Goal: Transaction & Acquisition: Purchase product/service

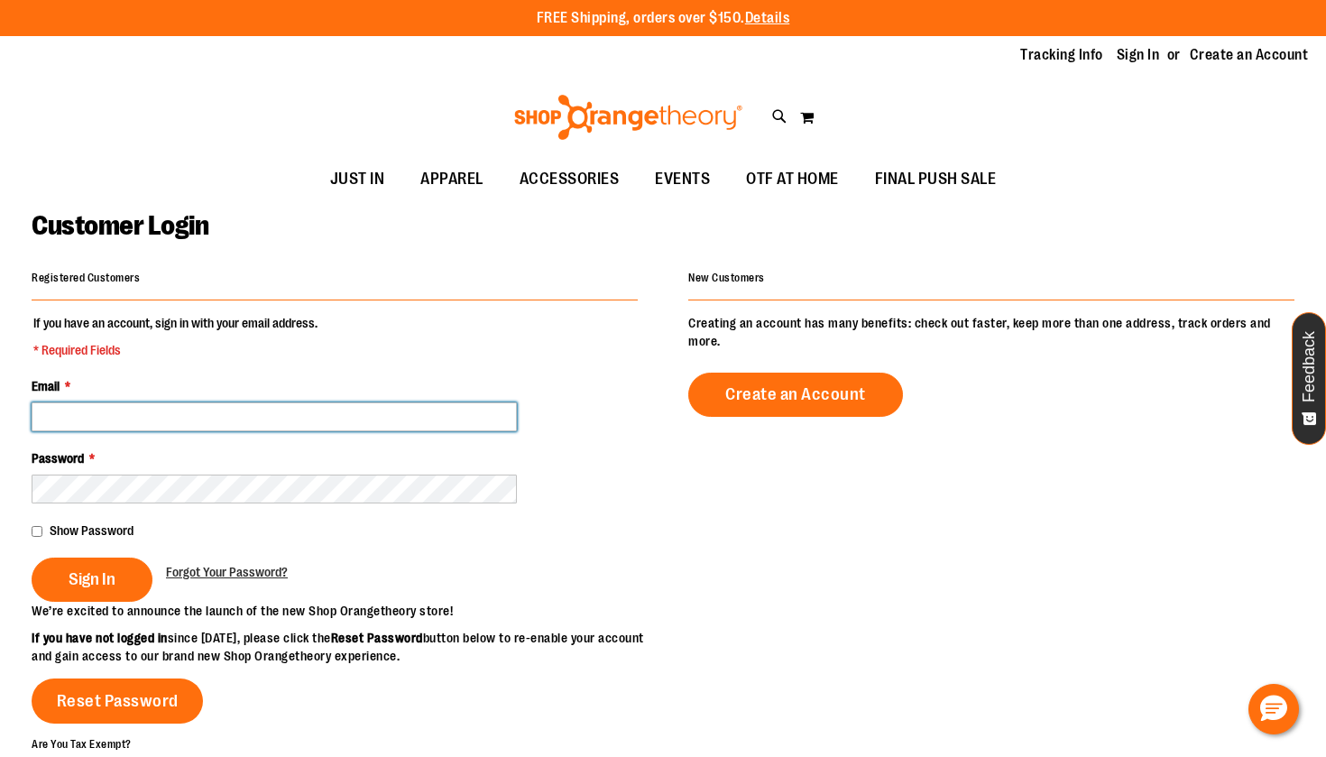
type input "**********"
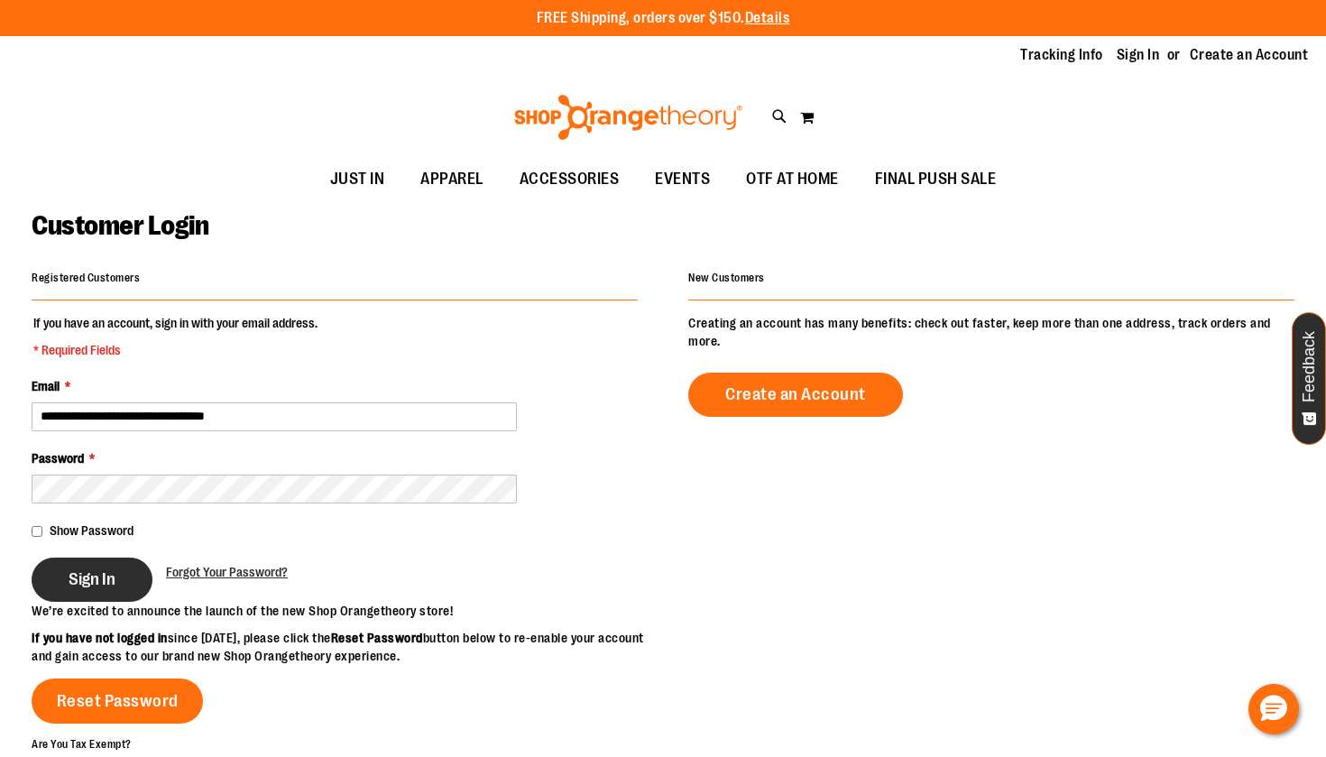
click at [86, 584] on span "Sign In" at bounding box center [92, 579] width 47 height 20
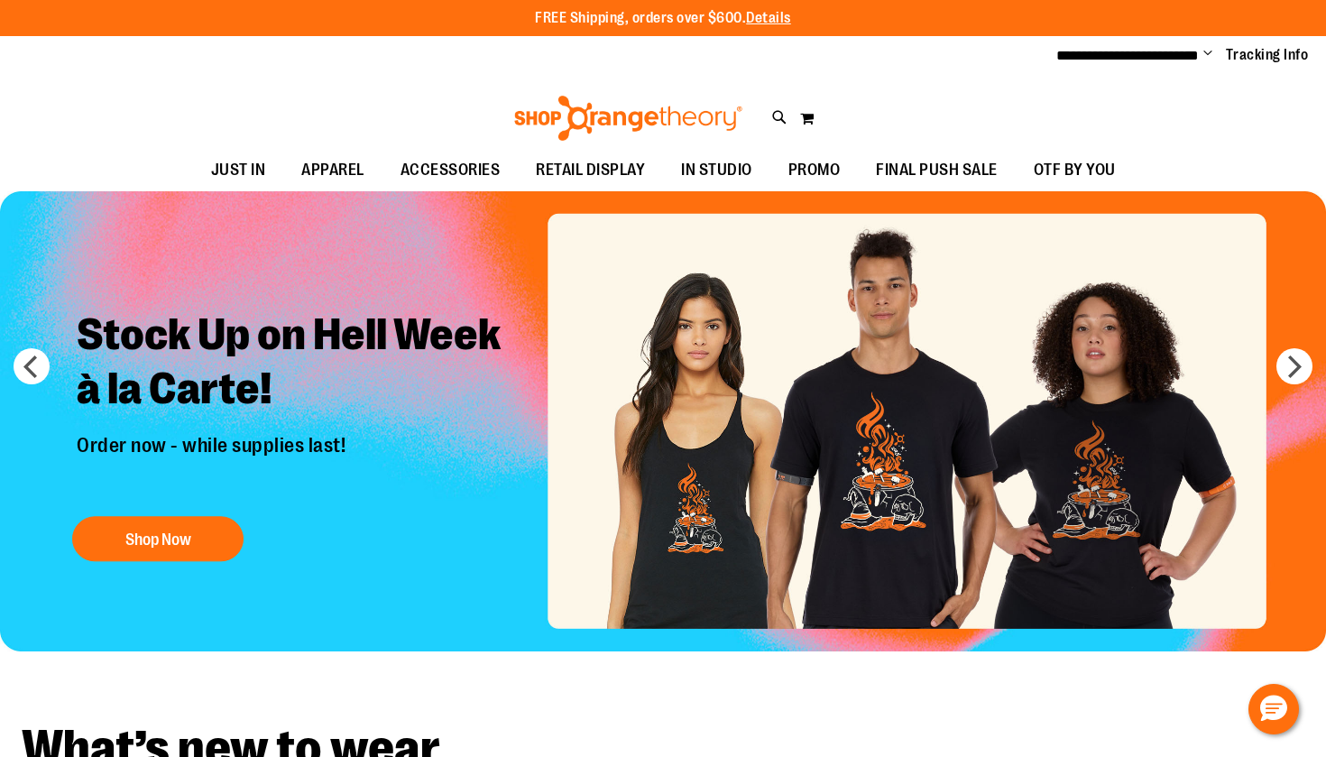
click at [770, 120] on div "Toggle Nav Search Popular Suggestions Advanced Search" at bounding box center [663, 113] width 1326 height 73
click at [773, 118] on icon at bounding box center [779, 117] width 15 height 21
type input "**********"
click at [771, 119] on div "Toggle Nav Search Popular Suggestions Advanced Search" at bounding box center [663, 113] width 1326 height 73
click at [775, 114] on icon at bounding box center [779, 117] width 15 height 21
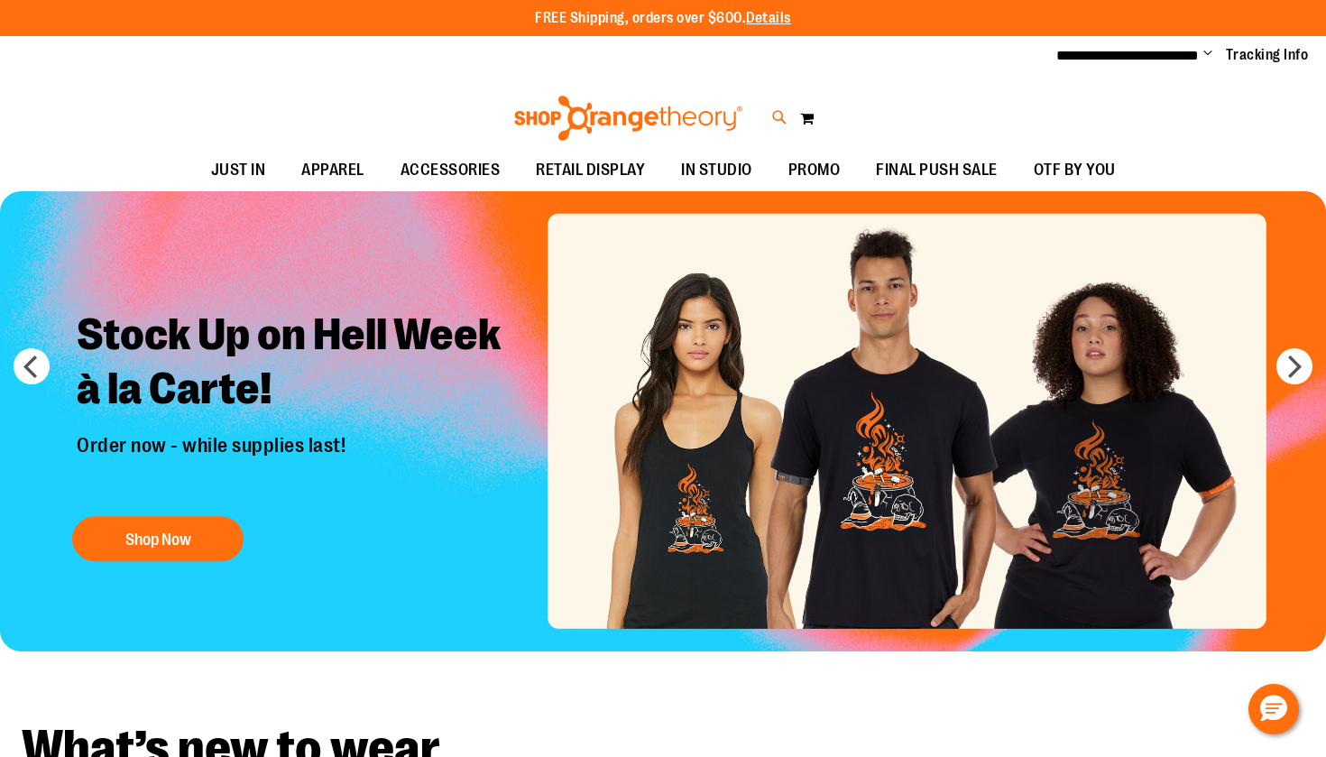
type input "**********"
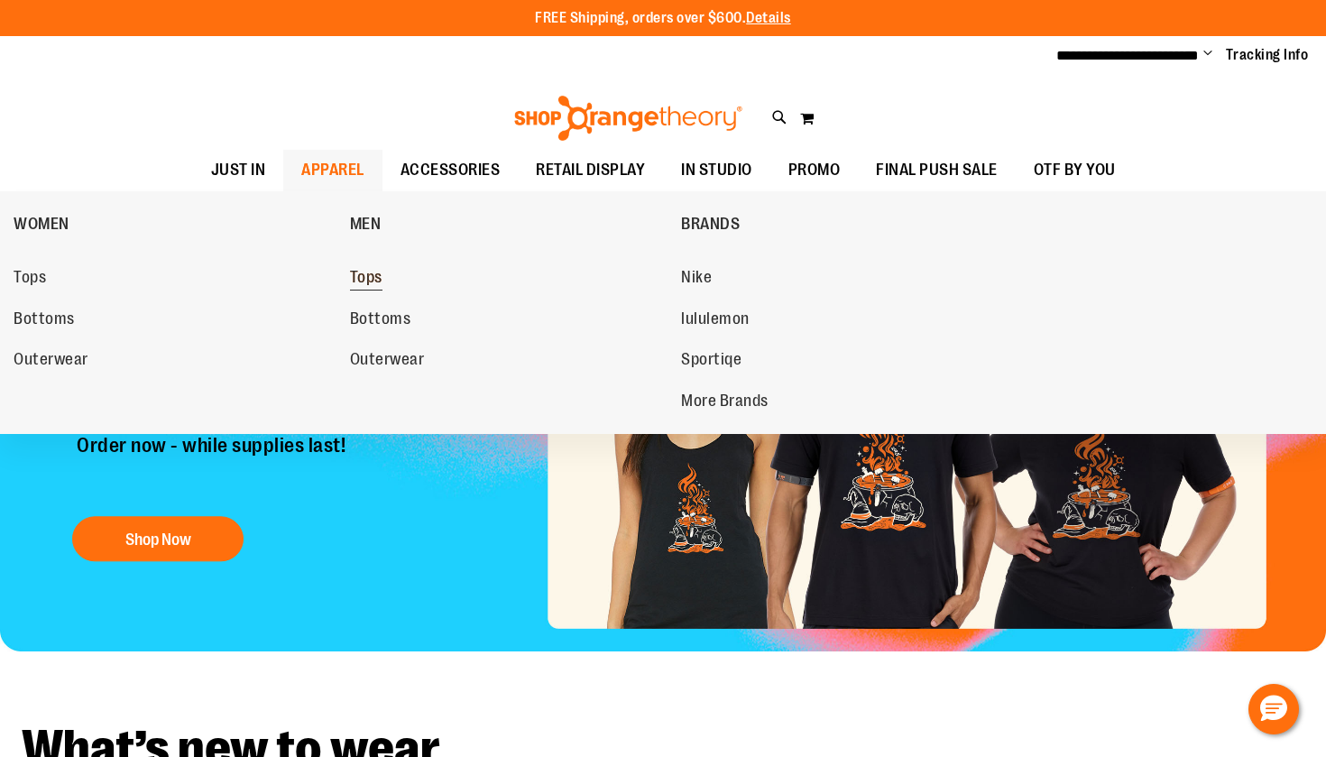
click at [359, 270] on span "Tops" at bounding box center [366, 279] width 32 height 23
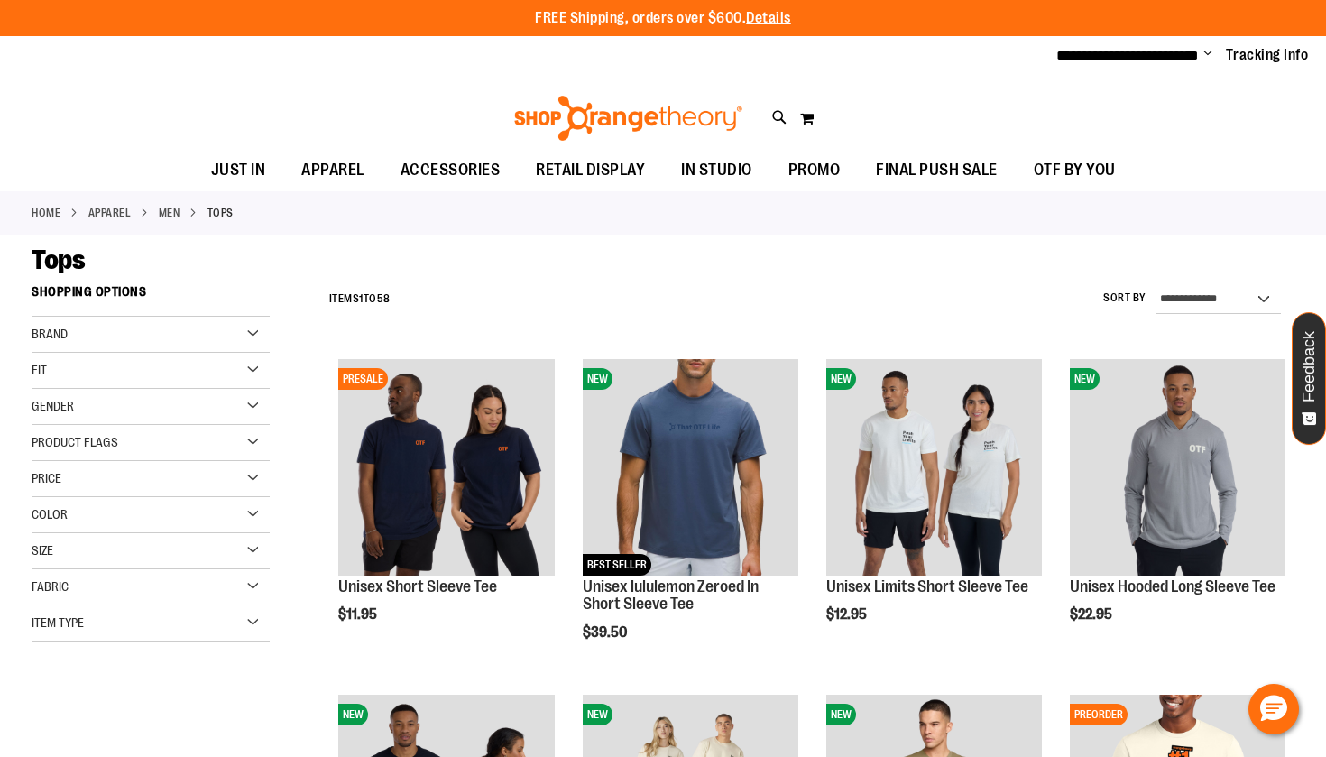
click at [253, 331] on div "Brand" at bounding box center [151, 335] width 238 height 36
click at [69, 423] on link "Orangetheory" at bounding box center [141, 427] width 228 height 19
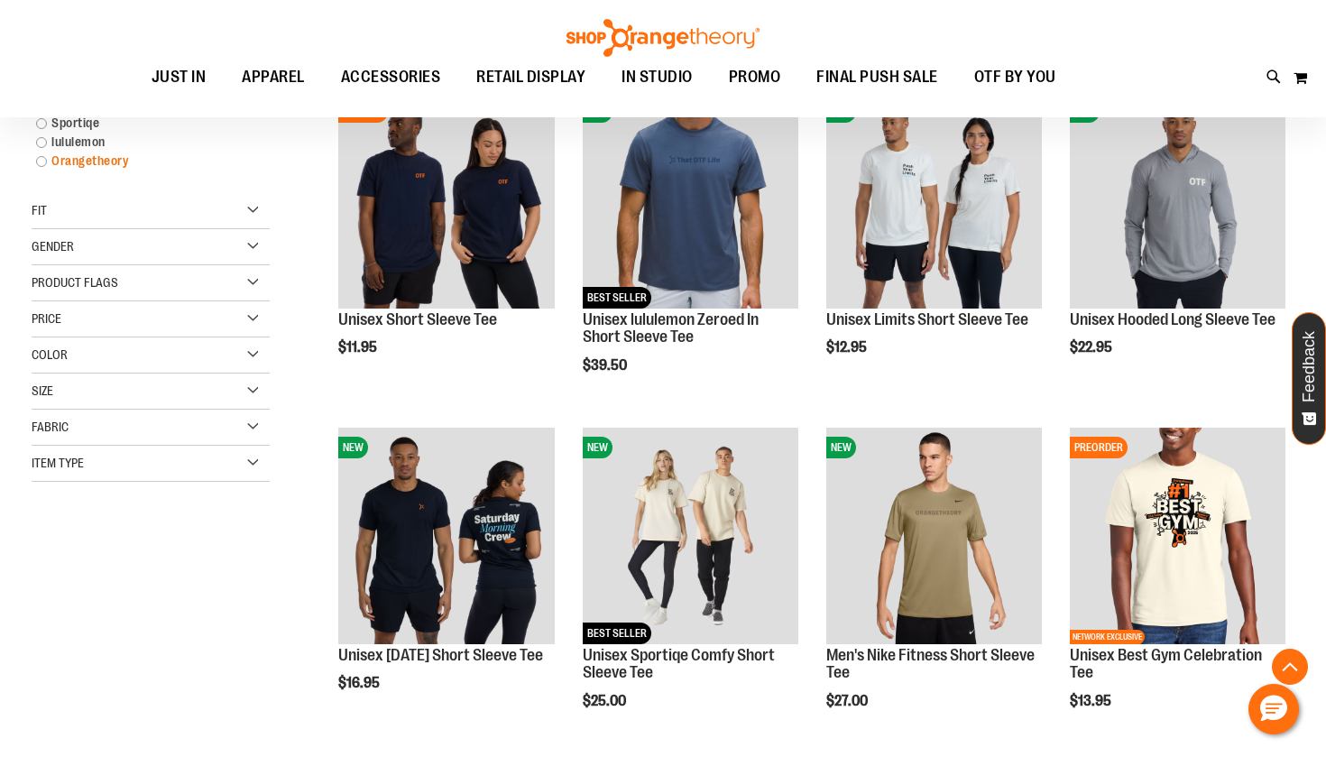
scroll to position [274, 0]
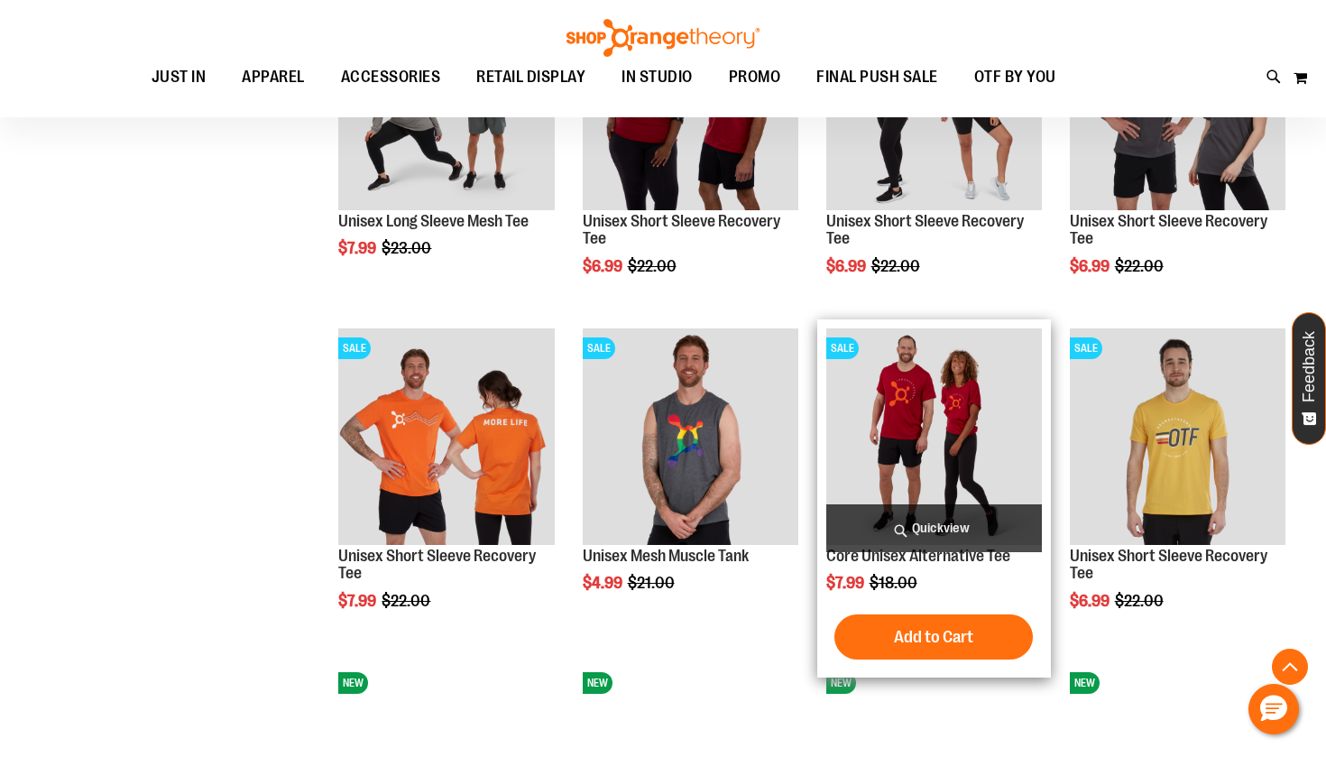
scroll to position [1034, 0]
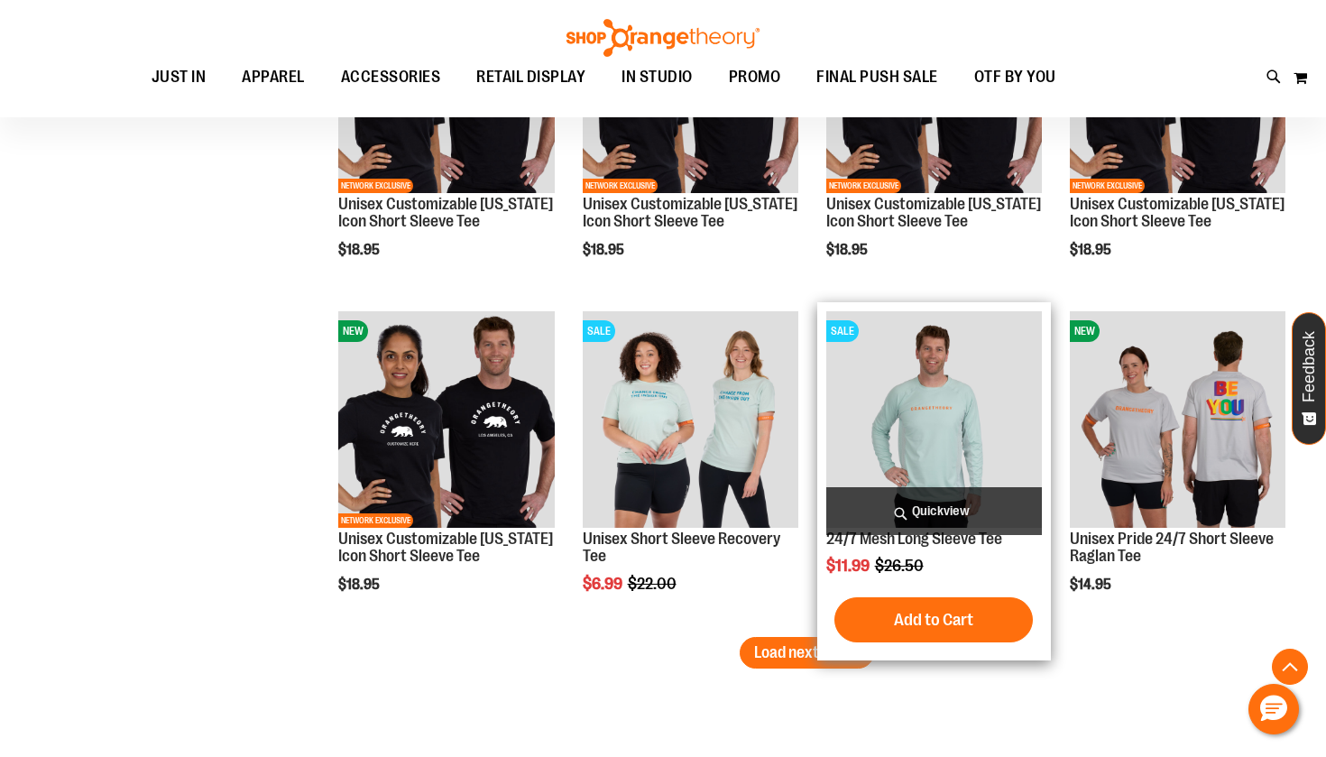
scroll to position [2723, 0]
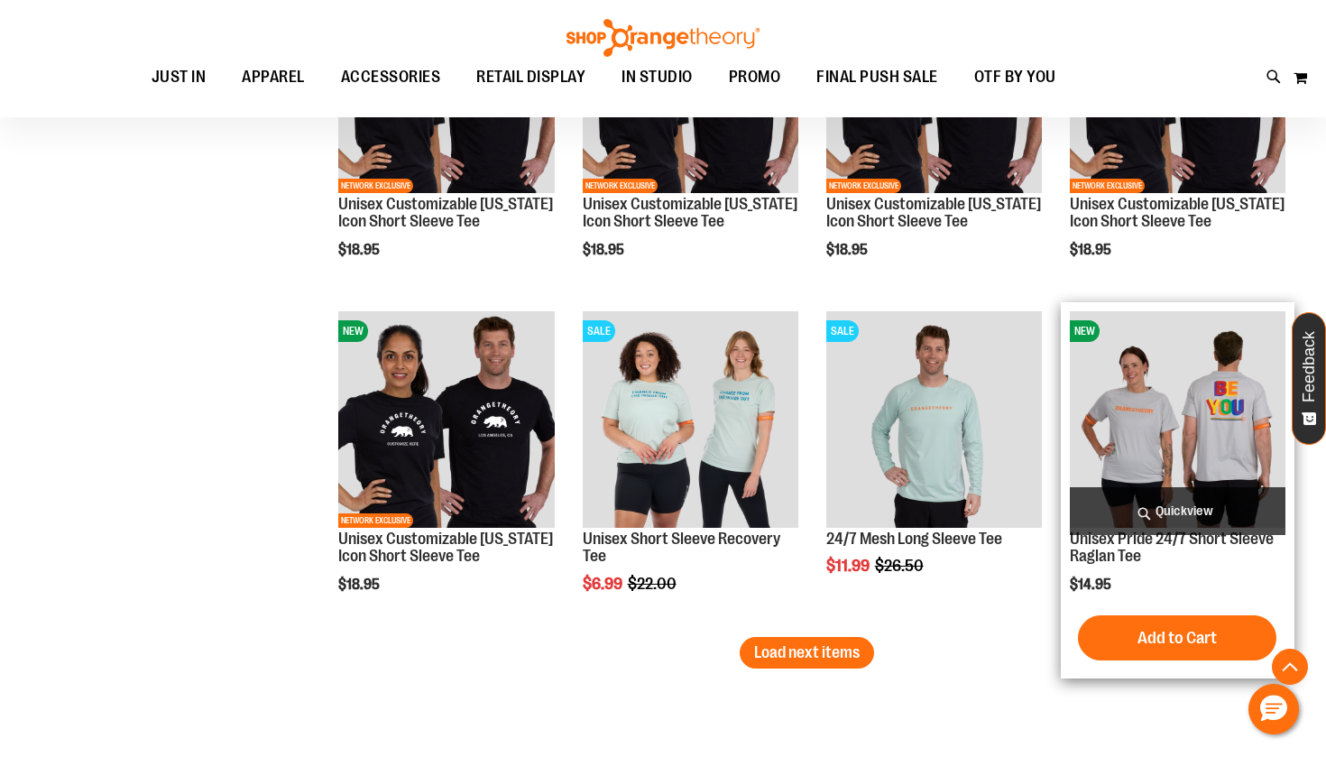
click at [1232, 438] on img "product" at bounding box center [1178, 419] width 216 height 216
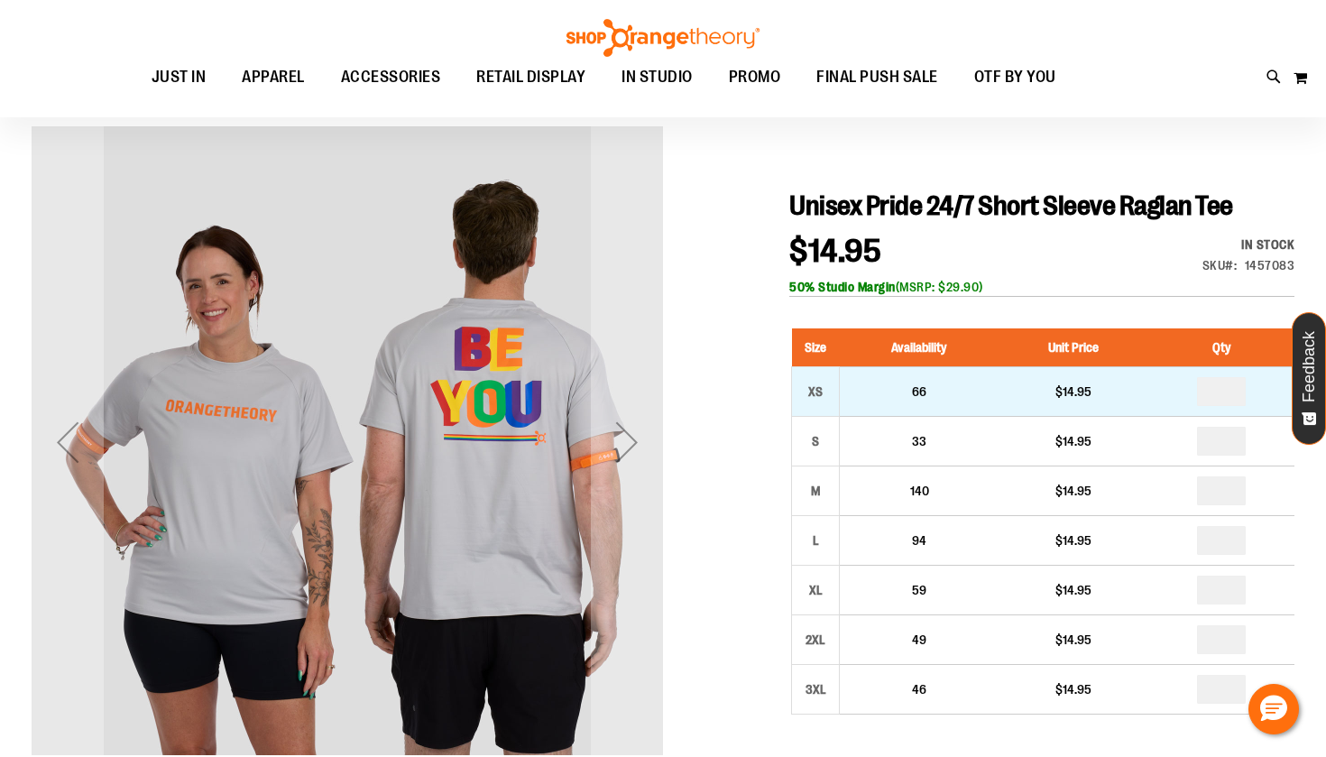
scroll to position [141, 0]
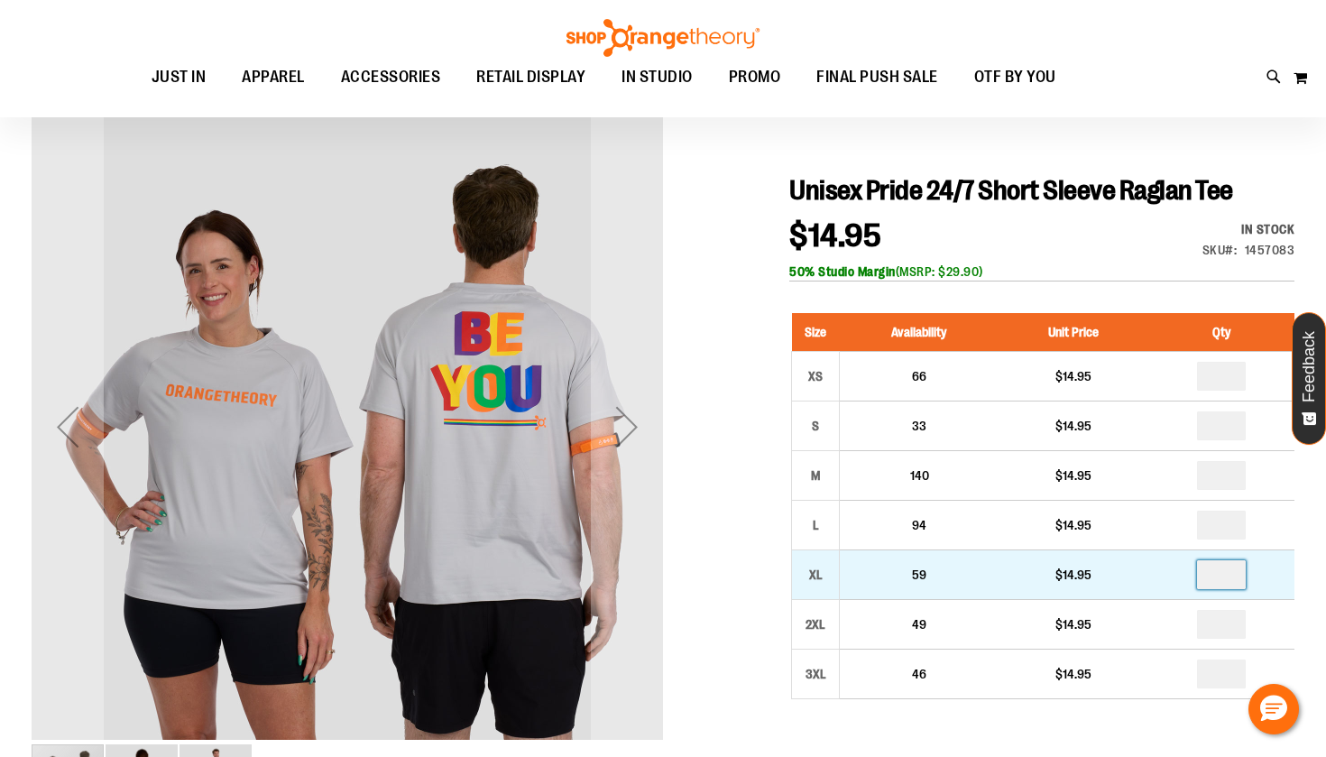
click at [1227, 575] on input "number" at bounding box center [1221, 574] width 49 height 29
type input "*"
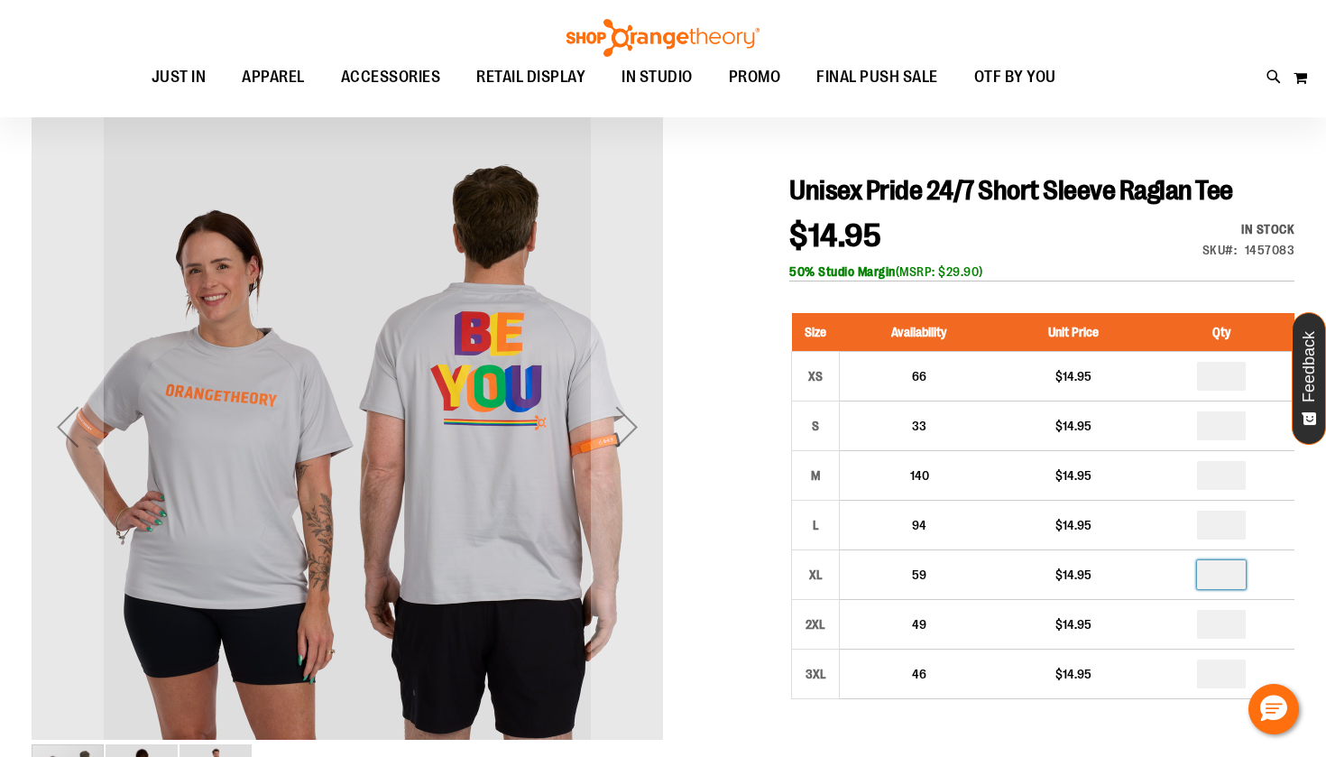
click at [1151, 133] on div at bounding box center [663, 678] width 1263 height 1134
click at [1160, 101] on div "Toggle Nav Search Popular Suggestions Advanced Search" at bounding box center [663, 58] width 1326 height 117
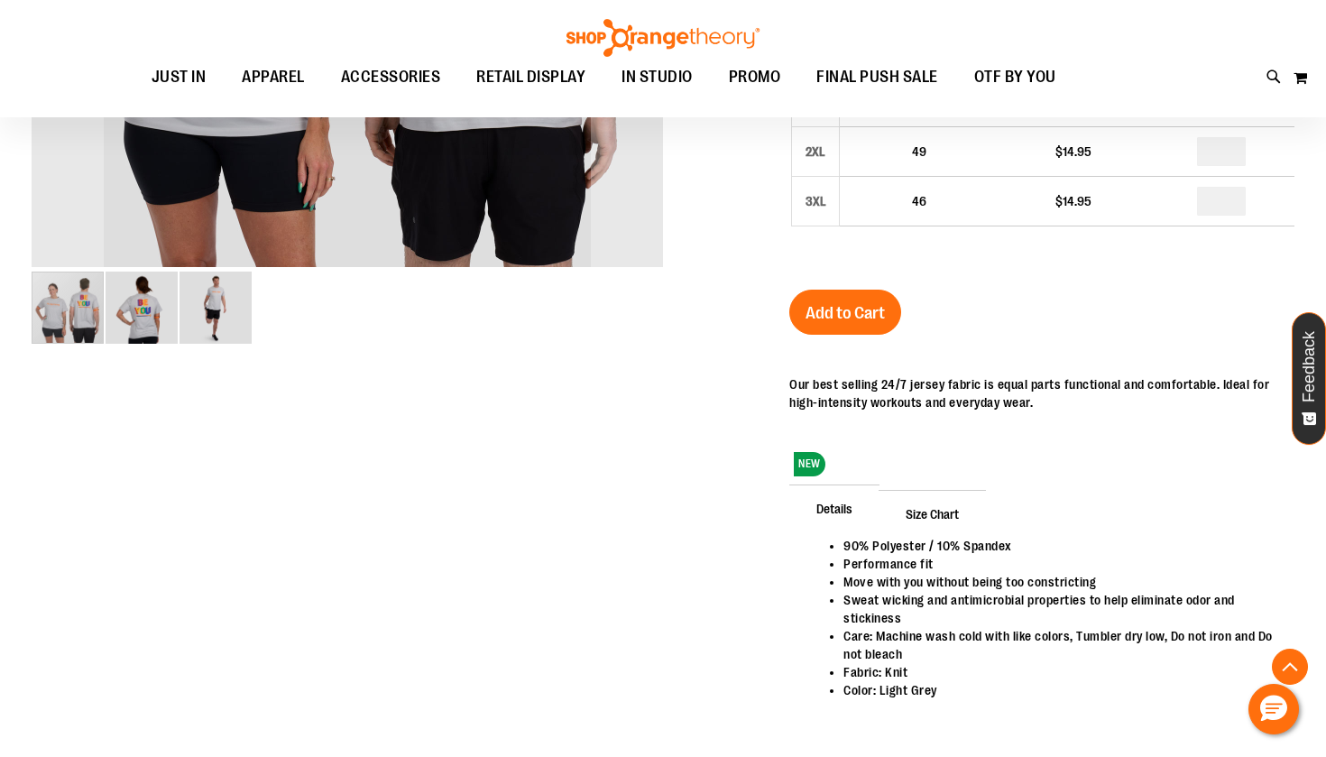
scroll to position [612, 0]
click at [871, 308] on span "Add to Cart" at bounding box center [844, 314] width 79 height 20
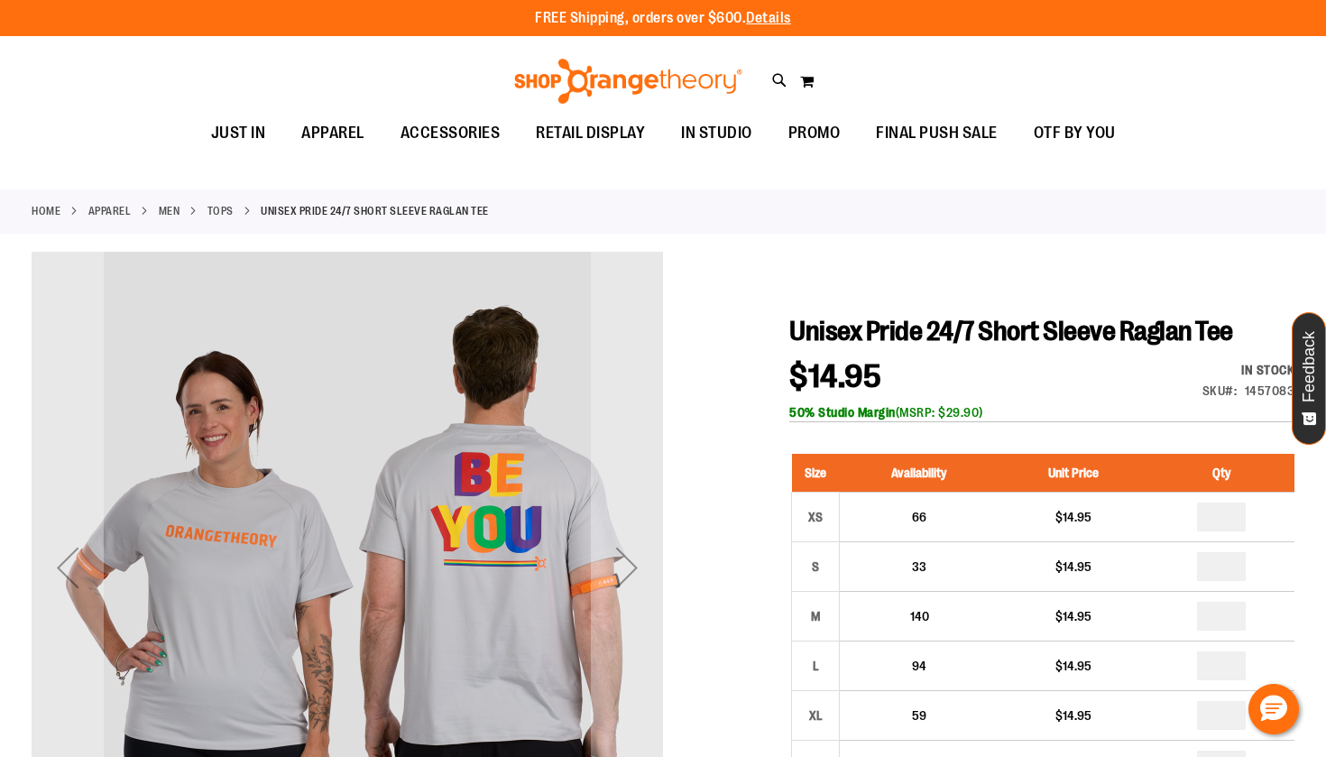
scroll to position [0, 0]
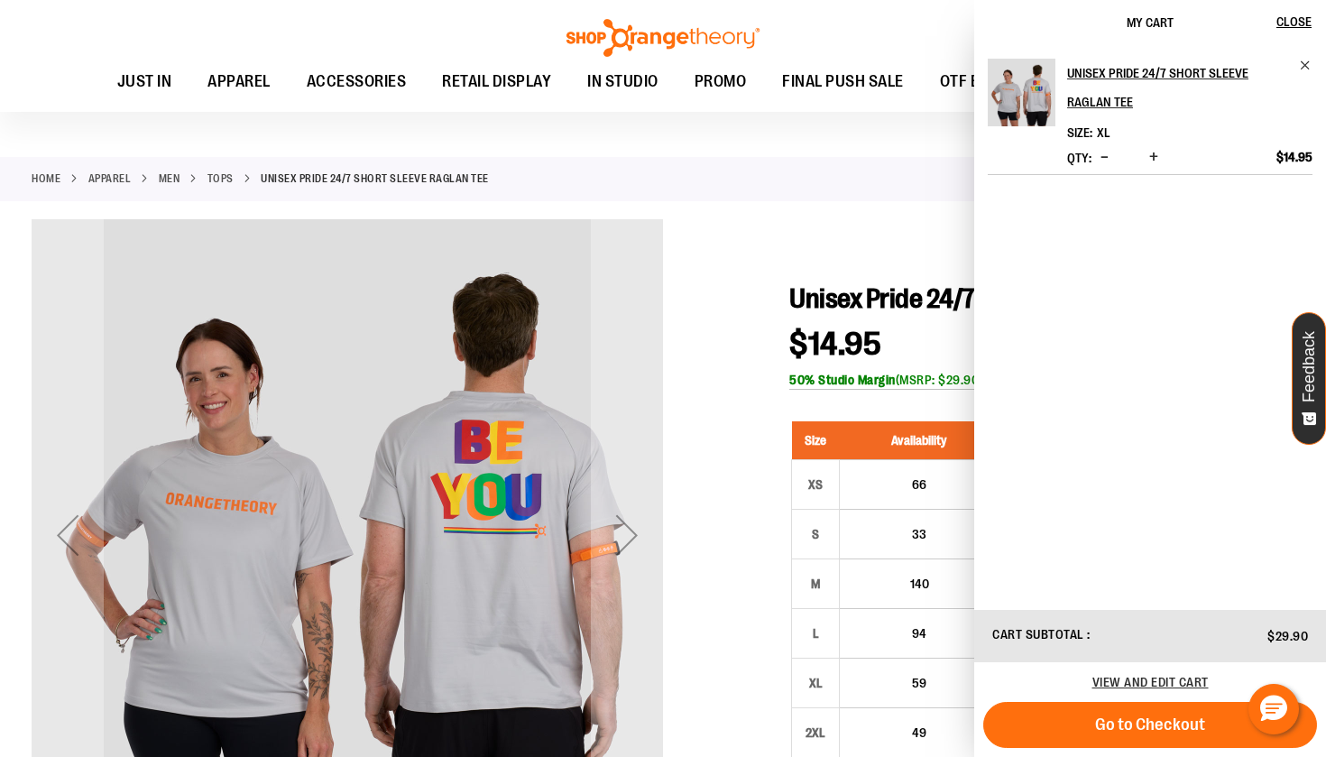
scroll to position [31, 0]
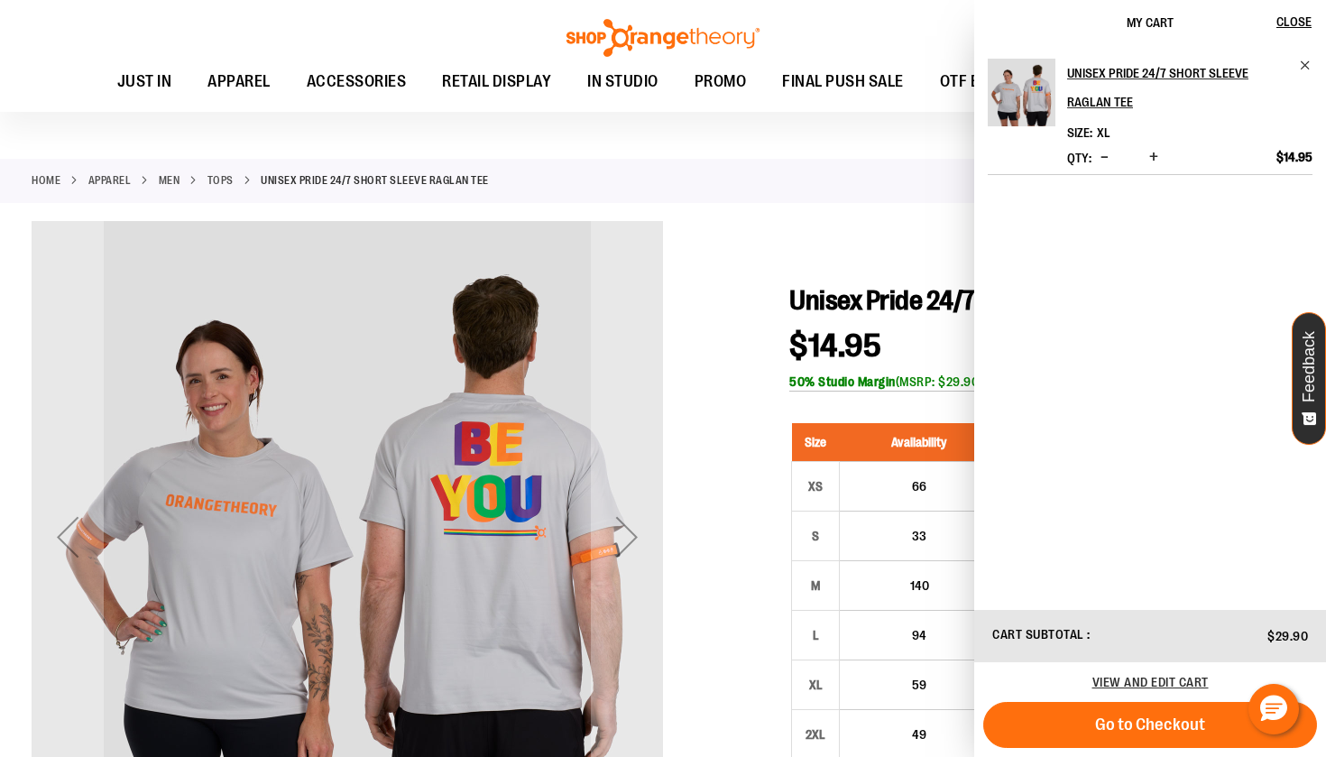
click at [897, 179] on div "Home APPAREL MEN Tops Unisex Pride 24/7 Short Sleeve Raglan Tee" at bounding box center [663, 181] width 1326 height 44
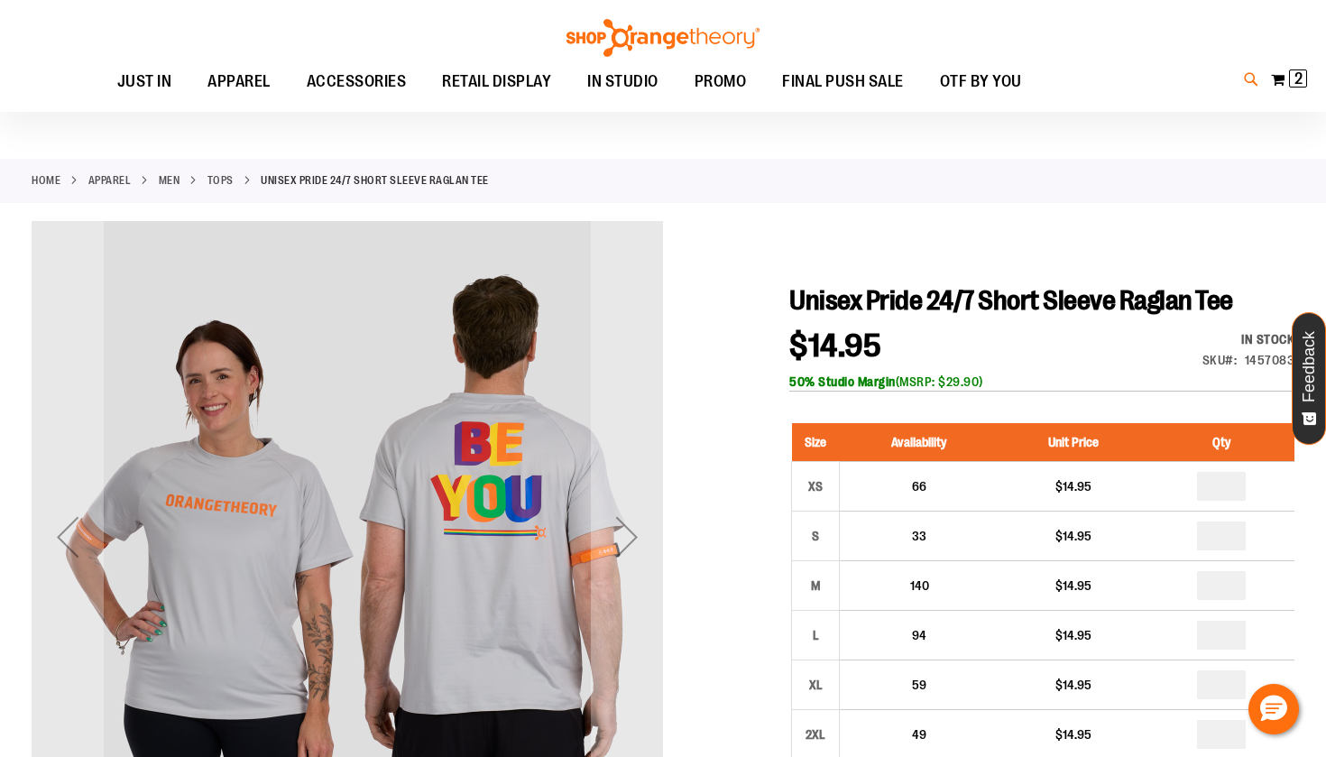
click at [1251, 83] on icon at bounding box center [1251, 79] width 15 height 21
type input "**********"
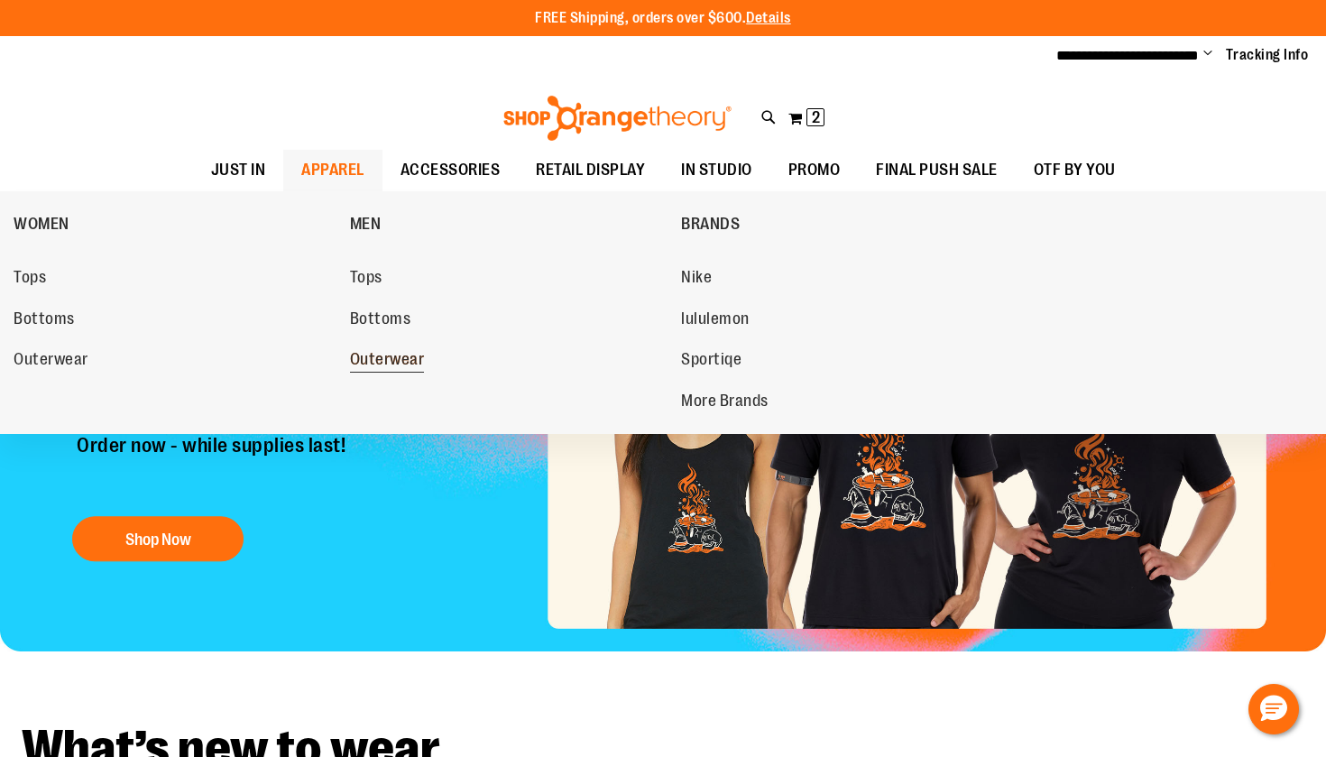
click at [389, 354] on span "Outerwear" at bounding box center [387, 361] width 75 height 23
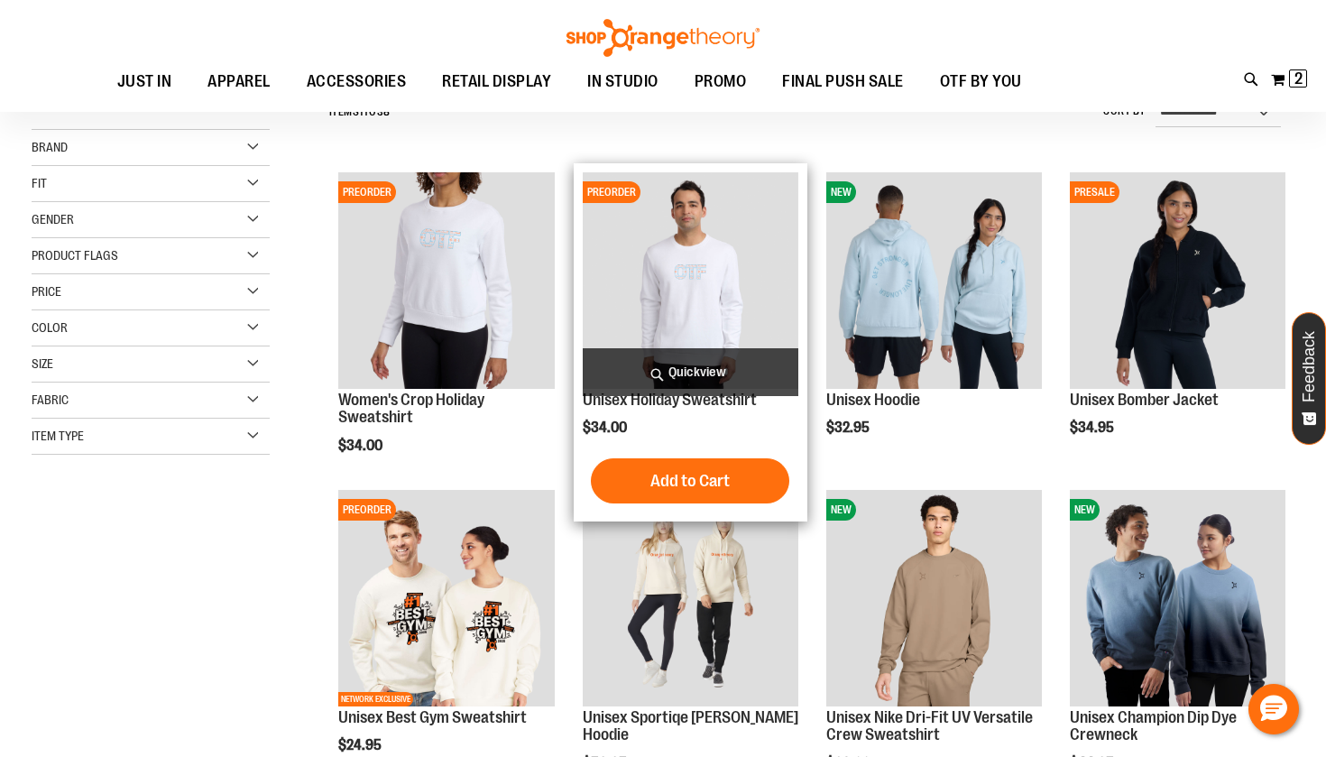
scroll to position [187, 0]
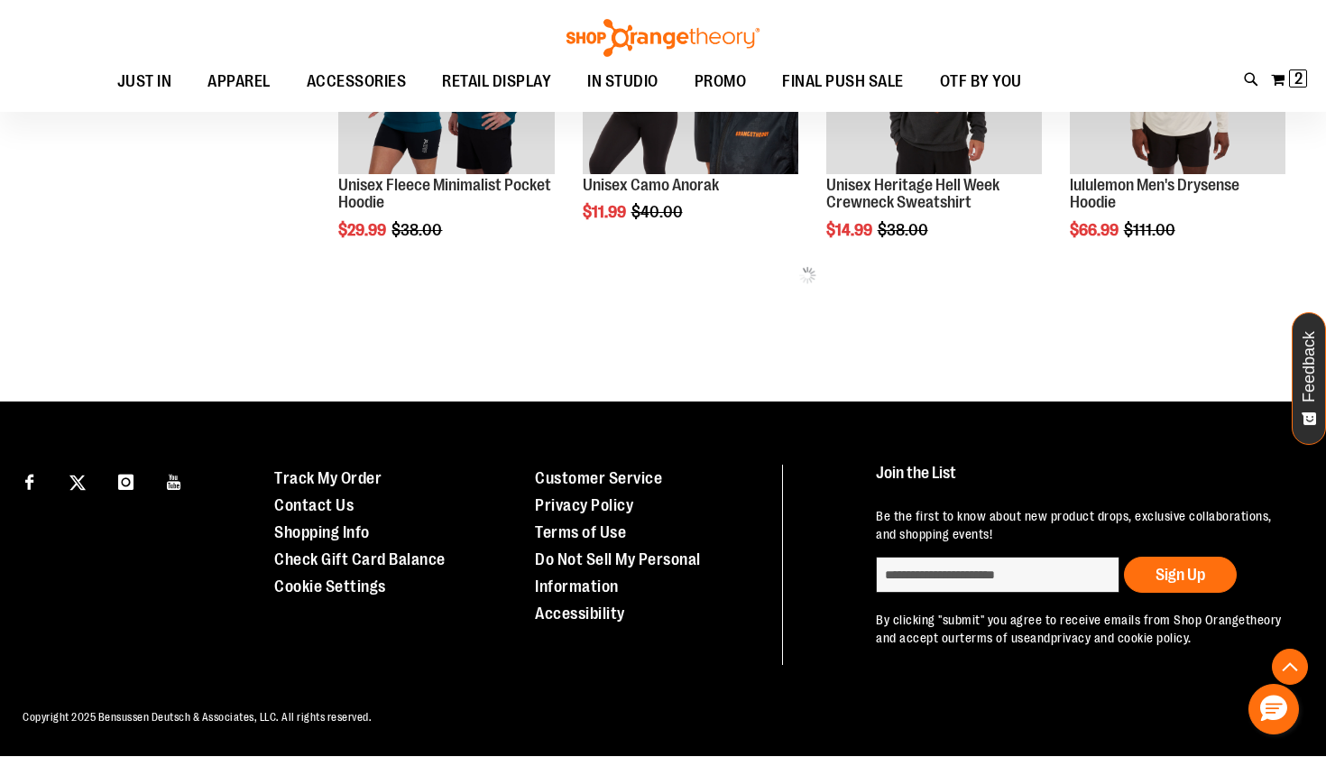
scroll to position [1033, 0]
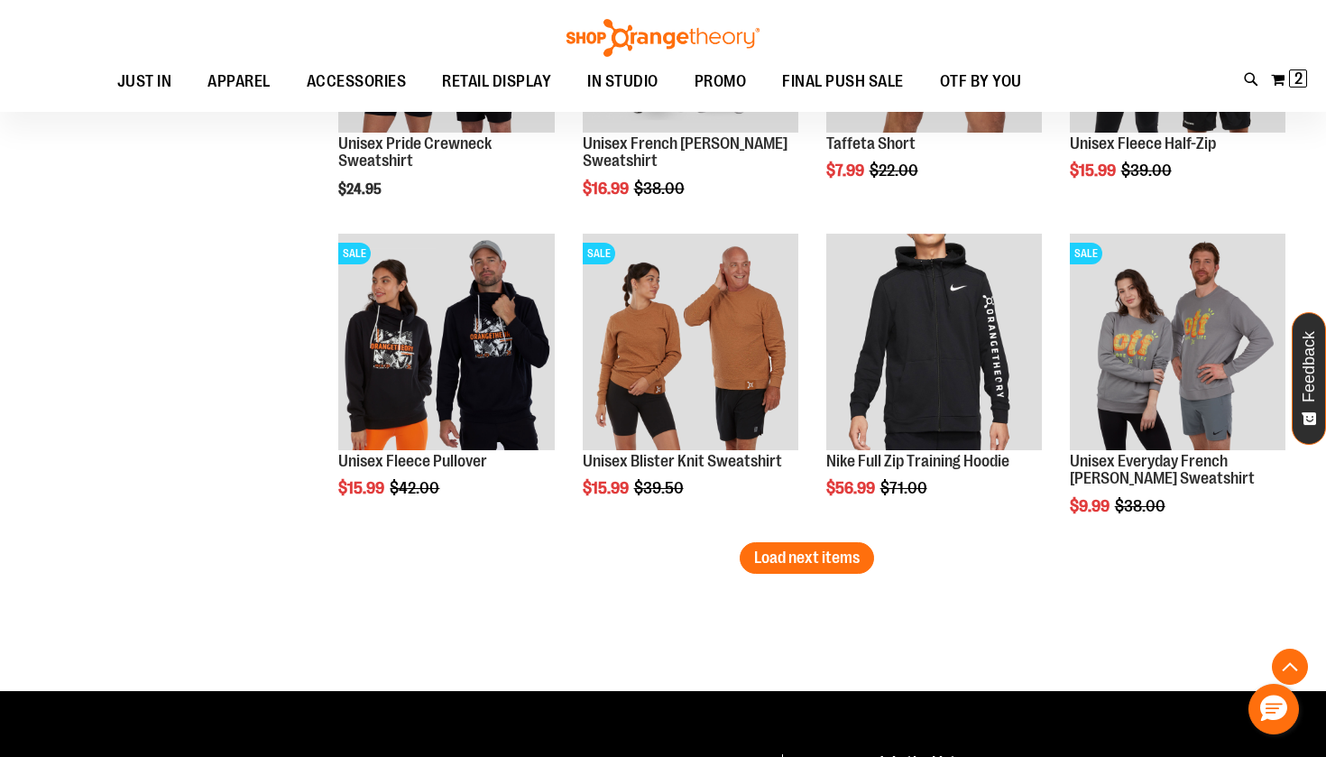
scroll to position [2664, 0]
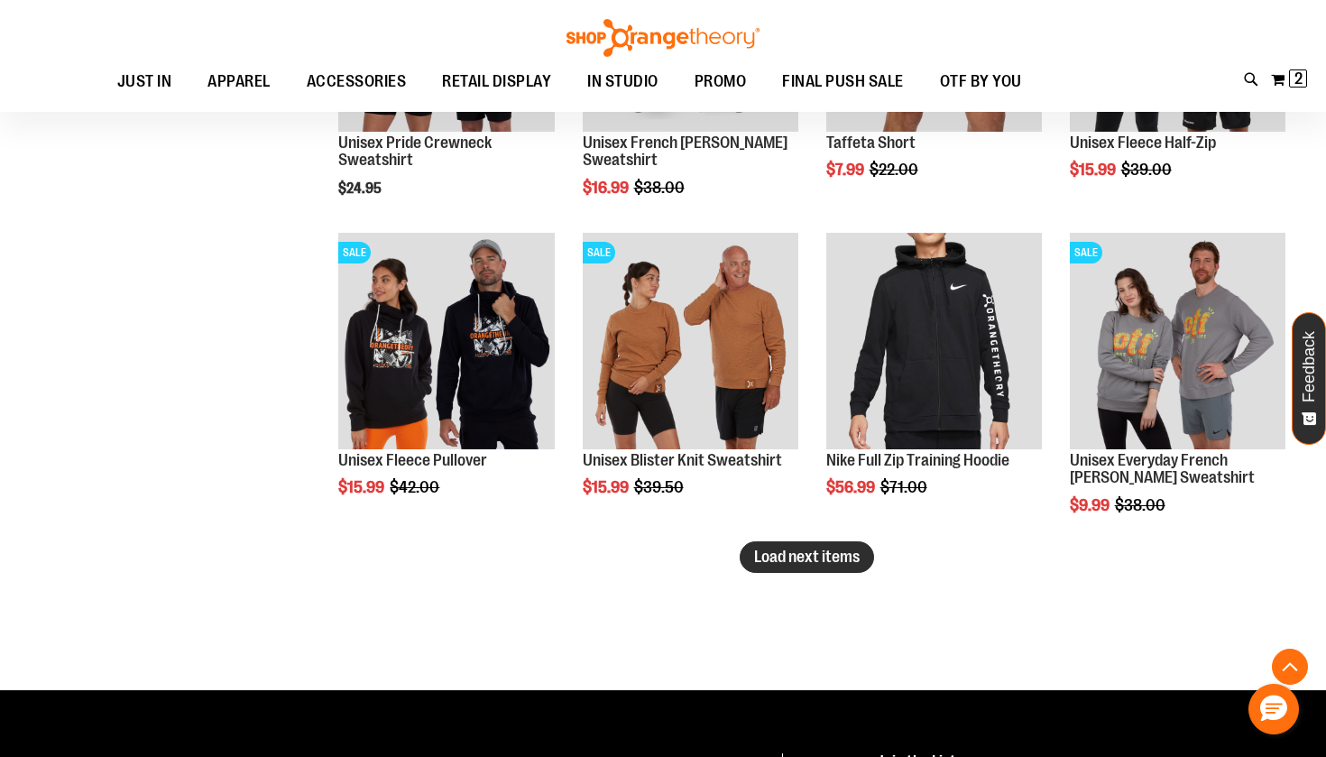
click at [824, 548] on span "Load next items" at bounding box center [807, 556] width 106 height 18
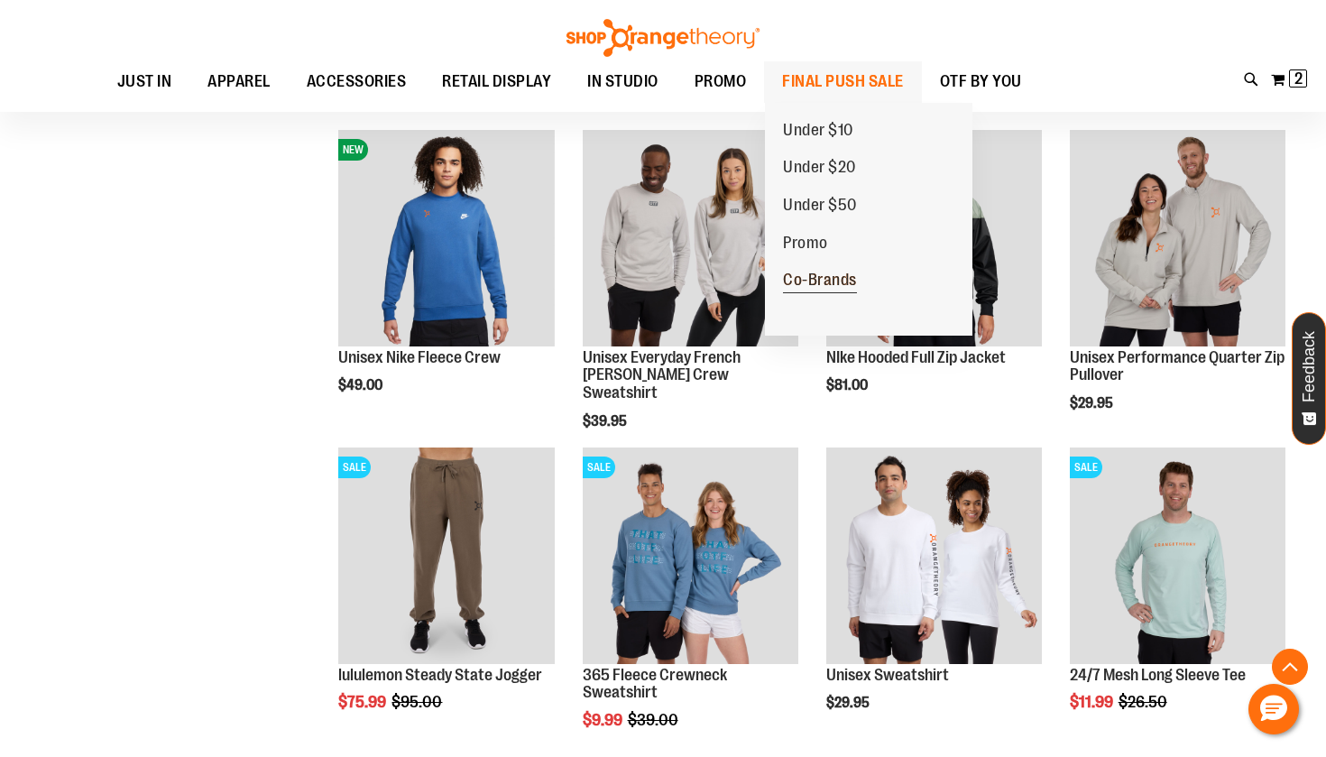
scroll to position [1803, 0]
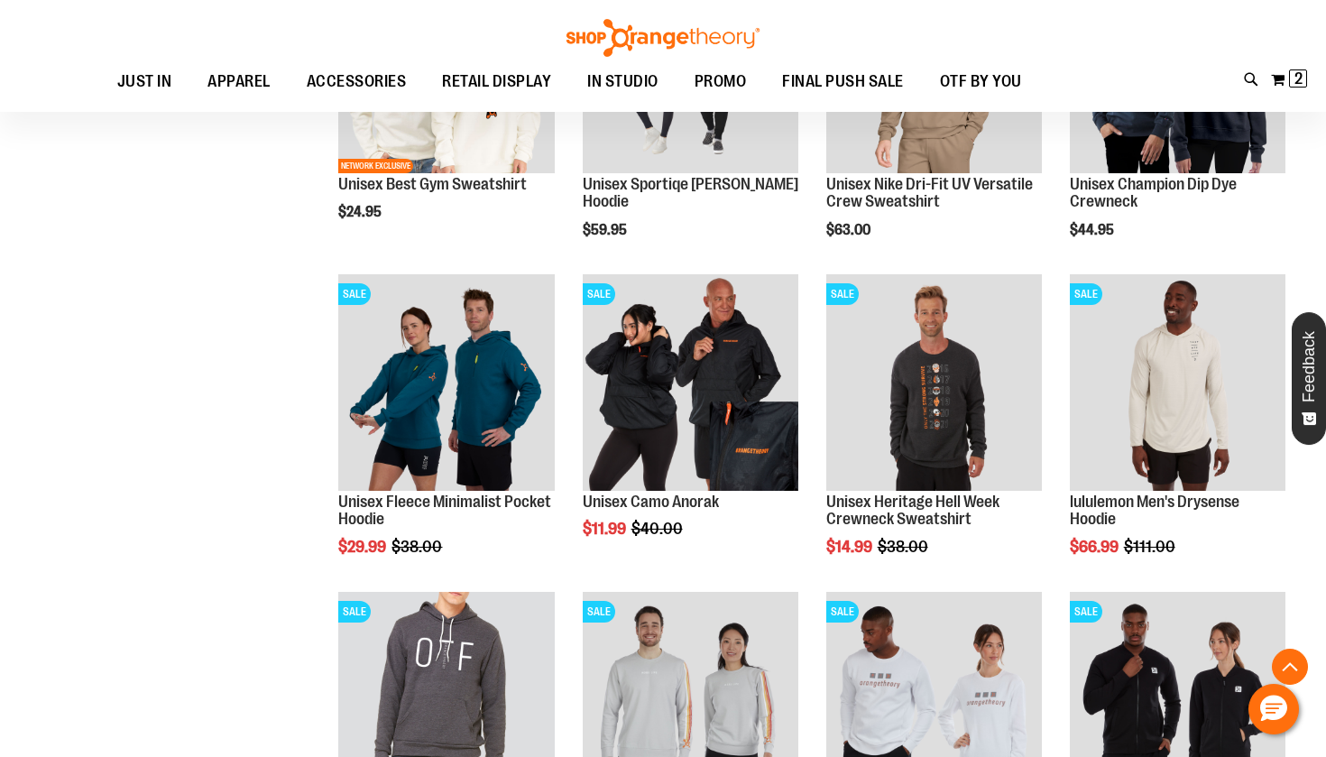
scroll to position [711, 1]
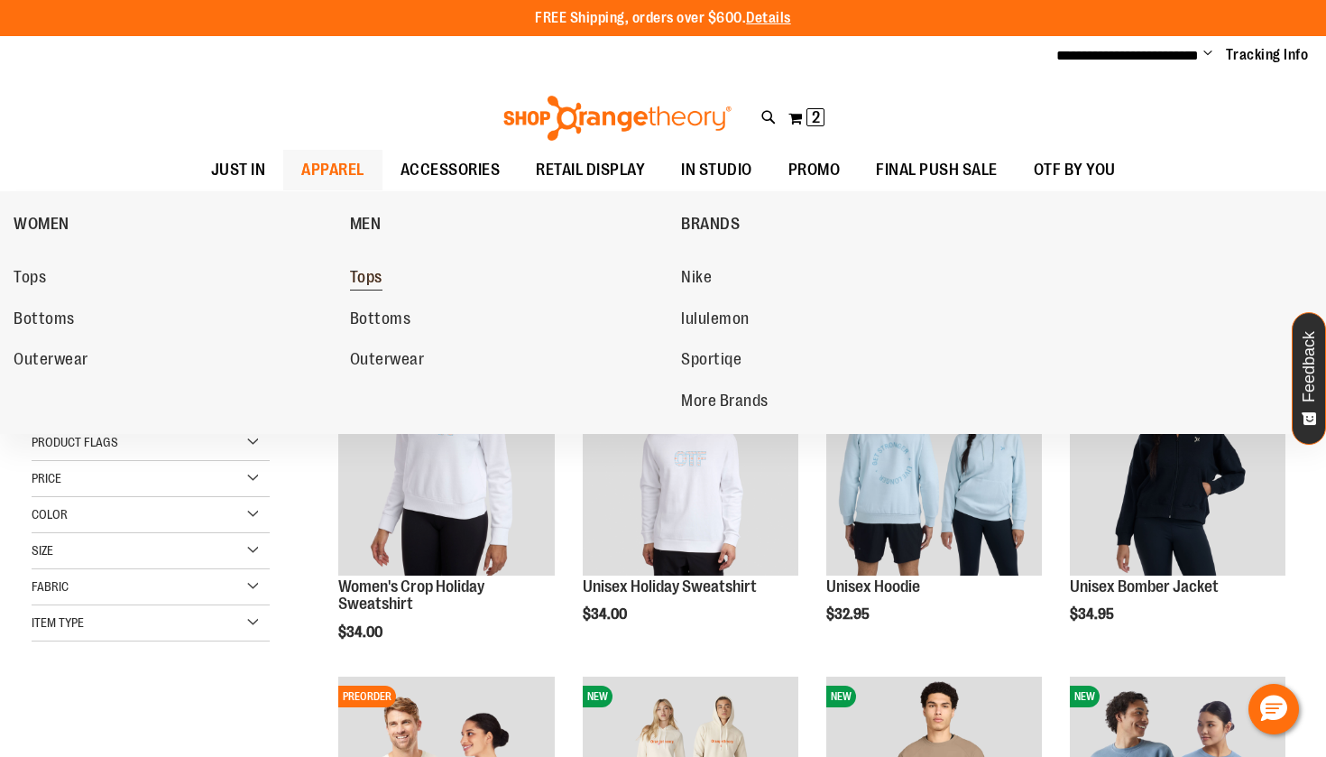
click at [363, 268] on span "Tops" at bounding box center [366, 279] width 32 height 23
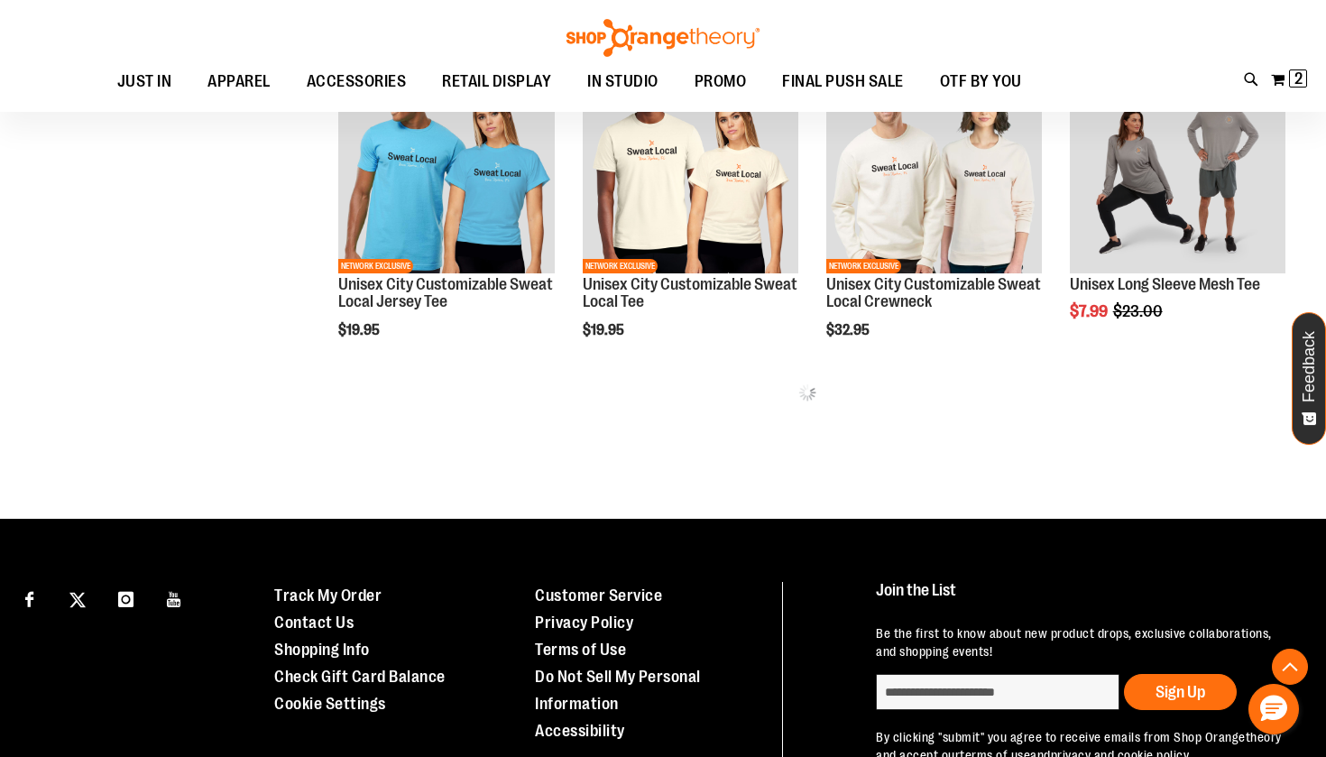
scroll to position [977, 0]
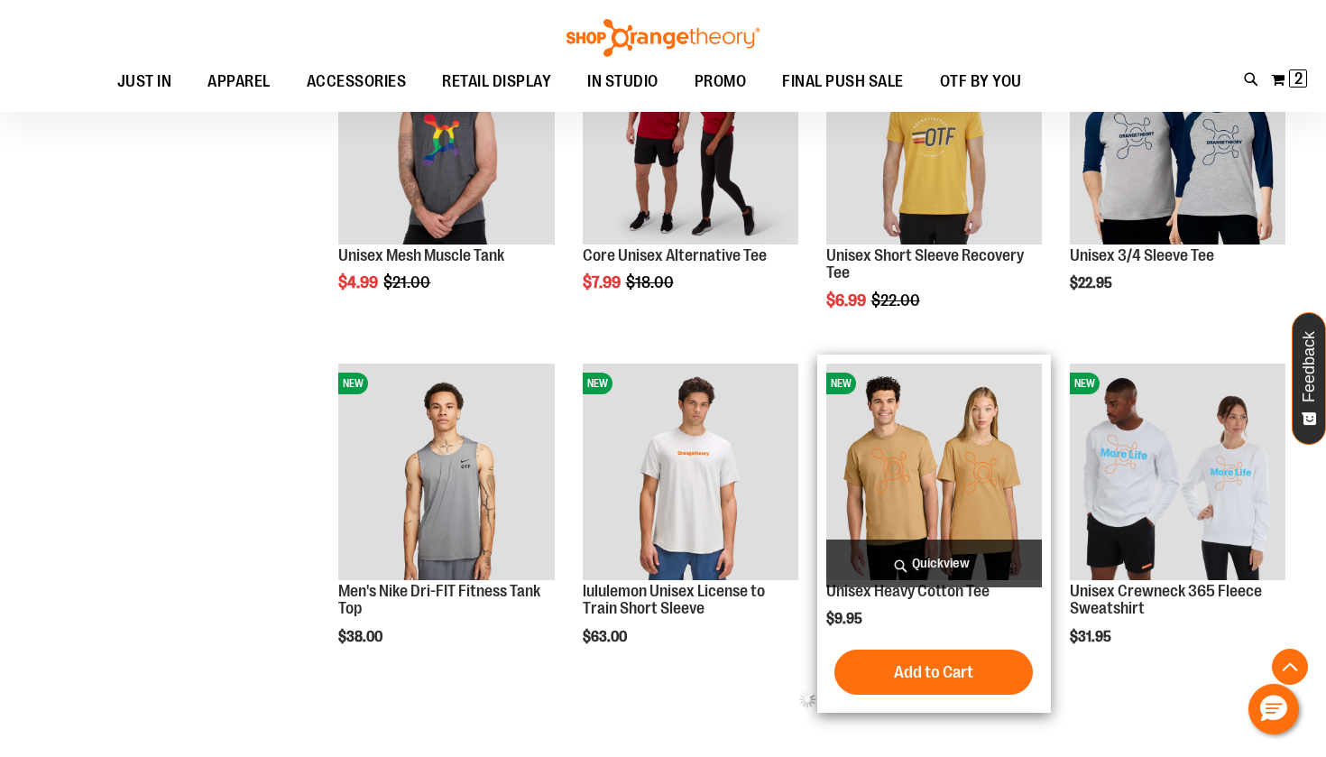
scroll to position [1766, 0]
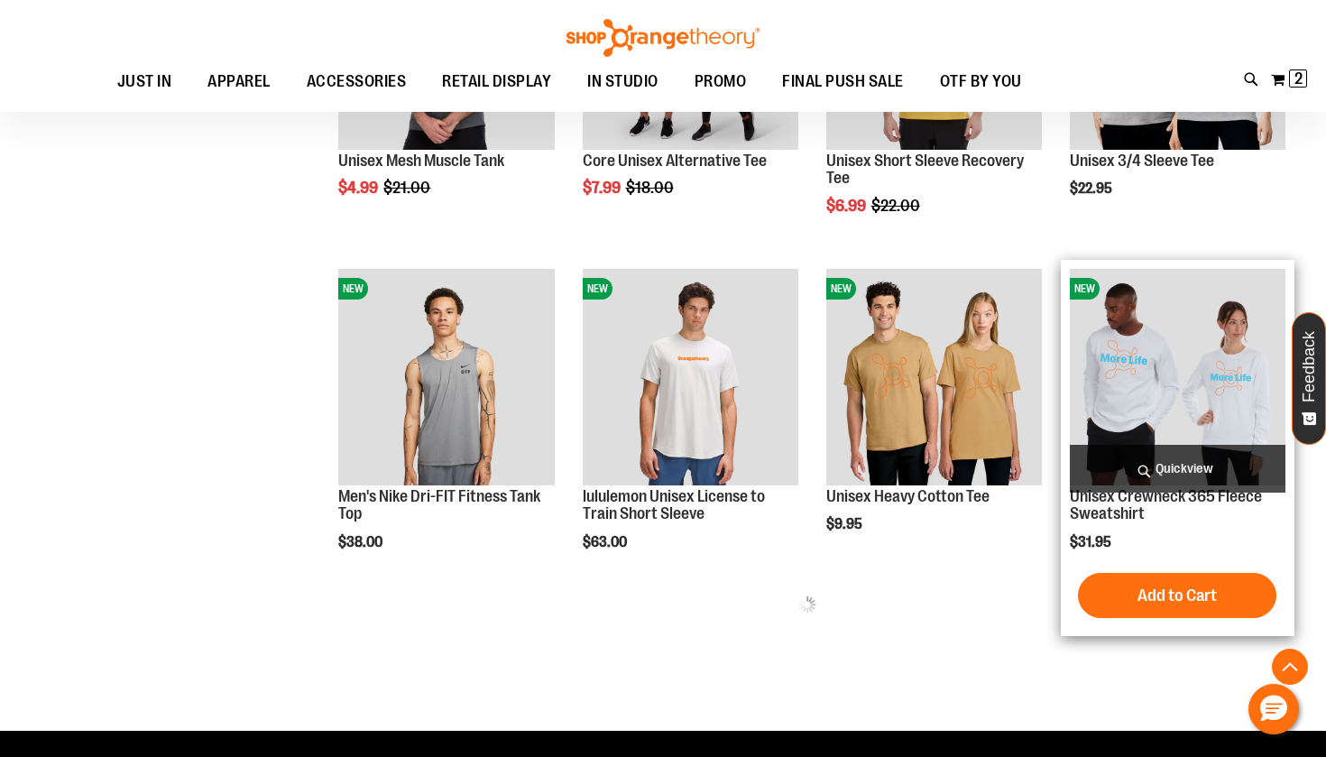
click at [1211, 380] on img "product" at bounding box center [1178, 377] width 216 height 216
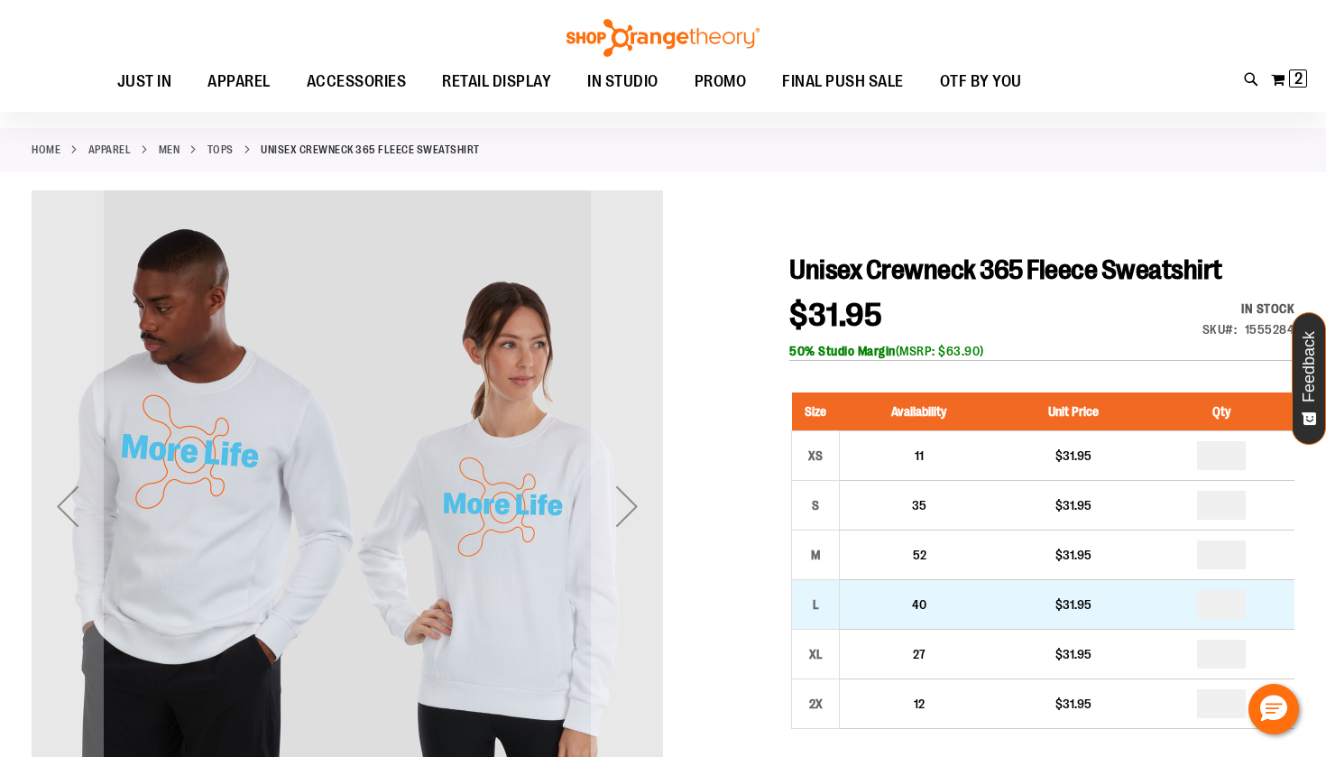
scroll to position [68, 0]
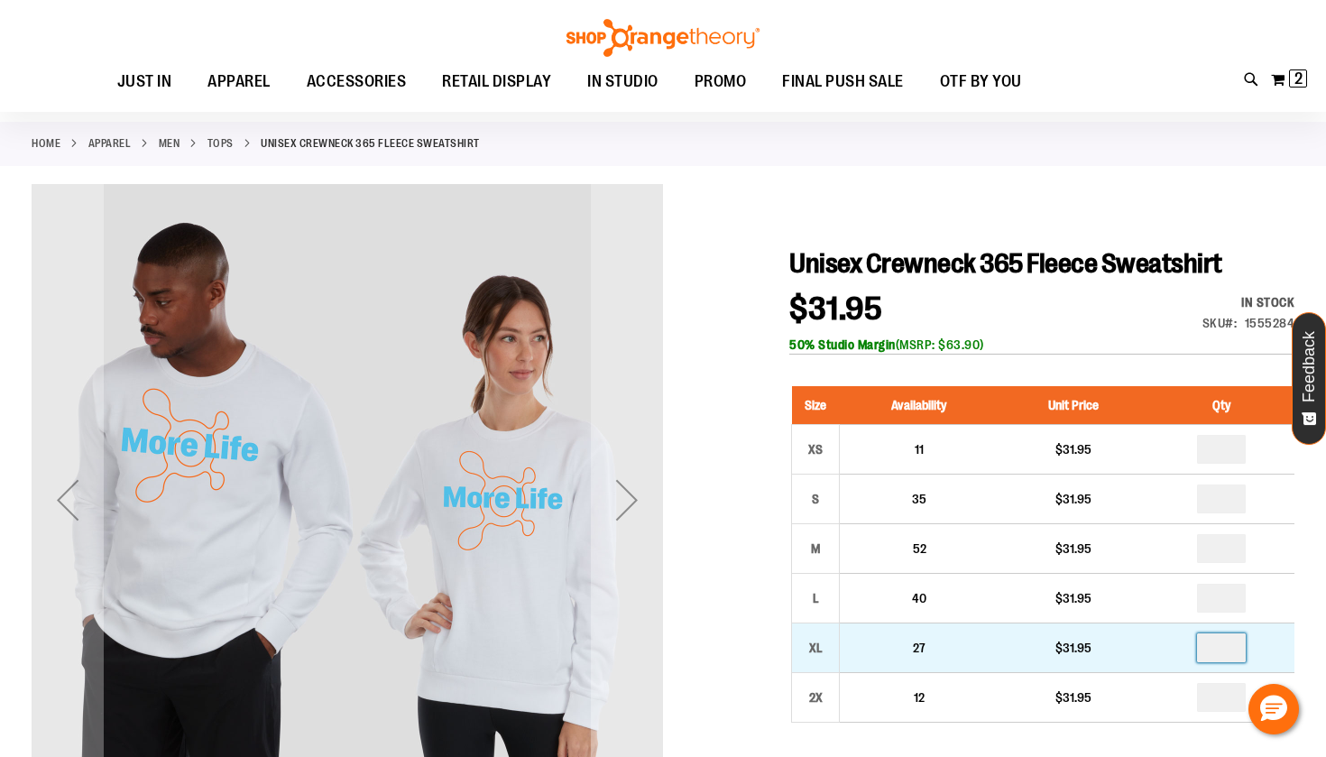
click at [1234, 653] on input "number" at bounding box center [1221, 647] width 49 height 29
type input "*"
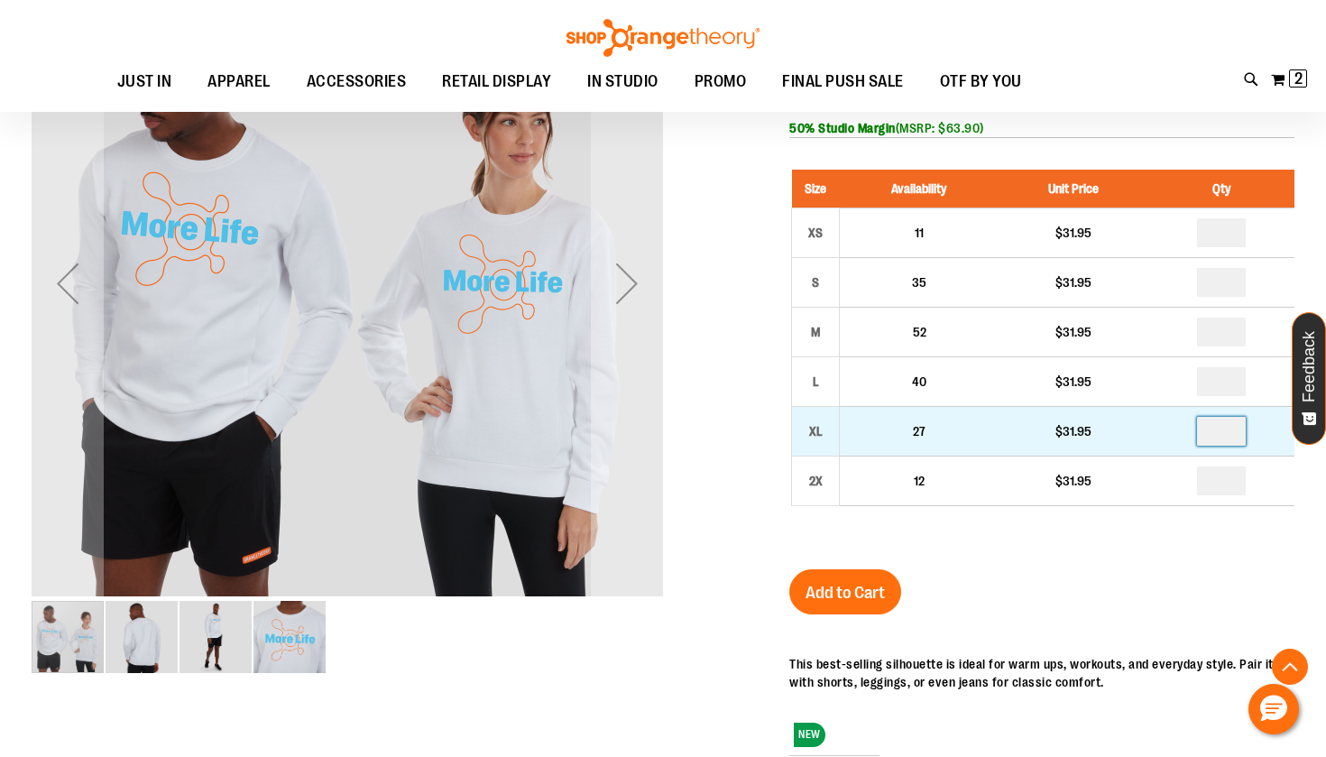
scroll to position [290, 0]
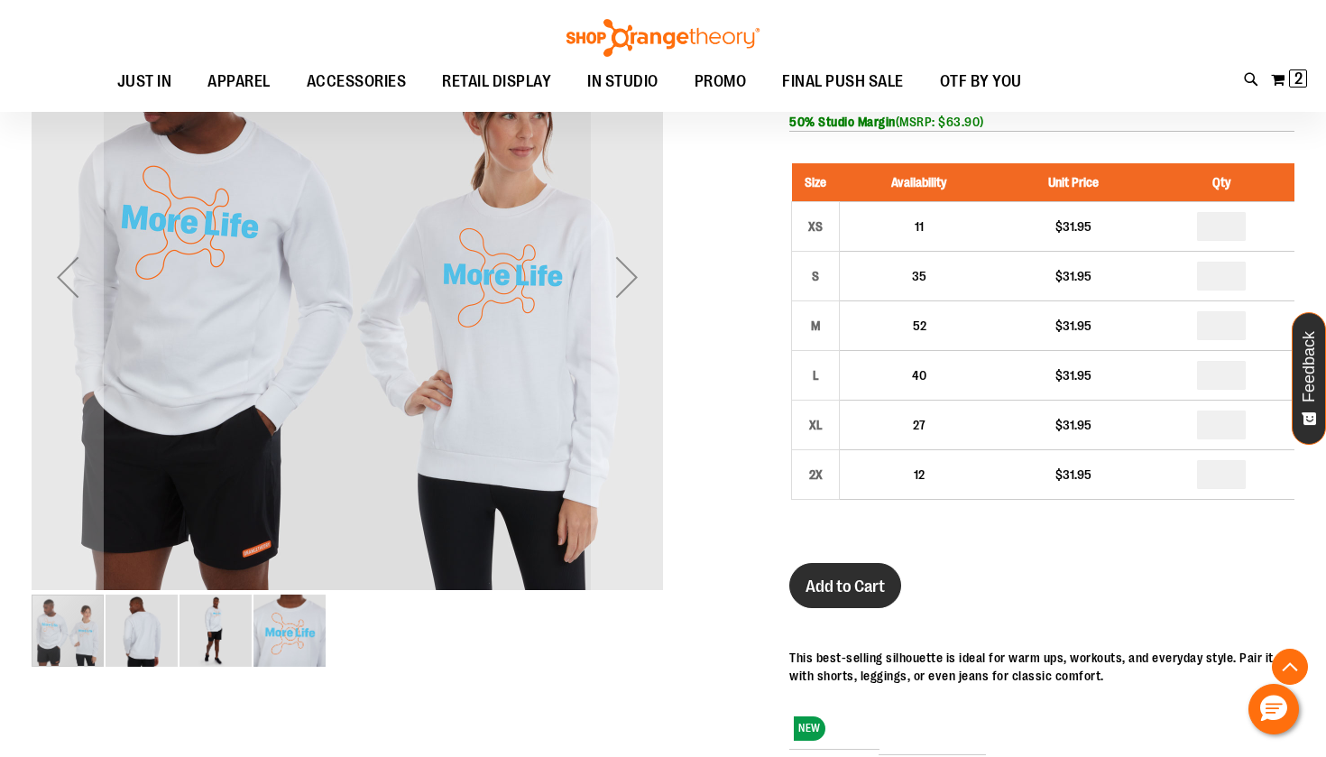
click at [840, 590] on span "Add to Cart" at bounding box center [844, 586] width 79 height 20
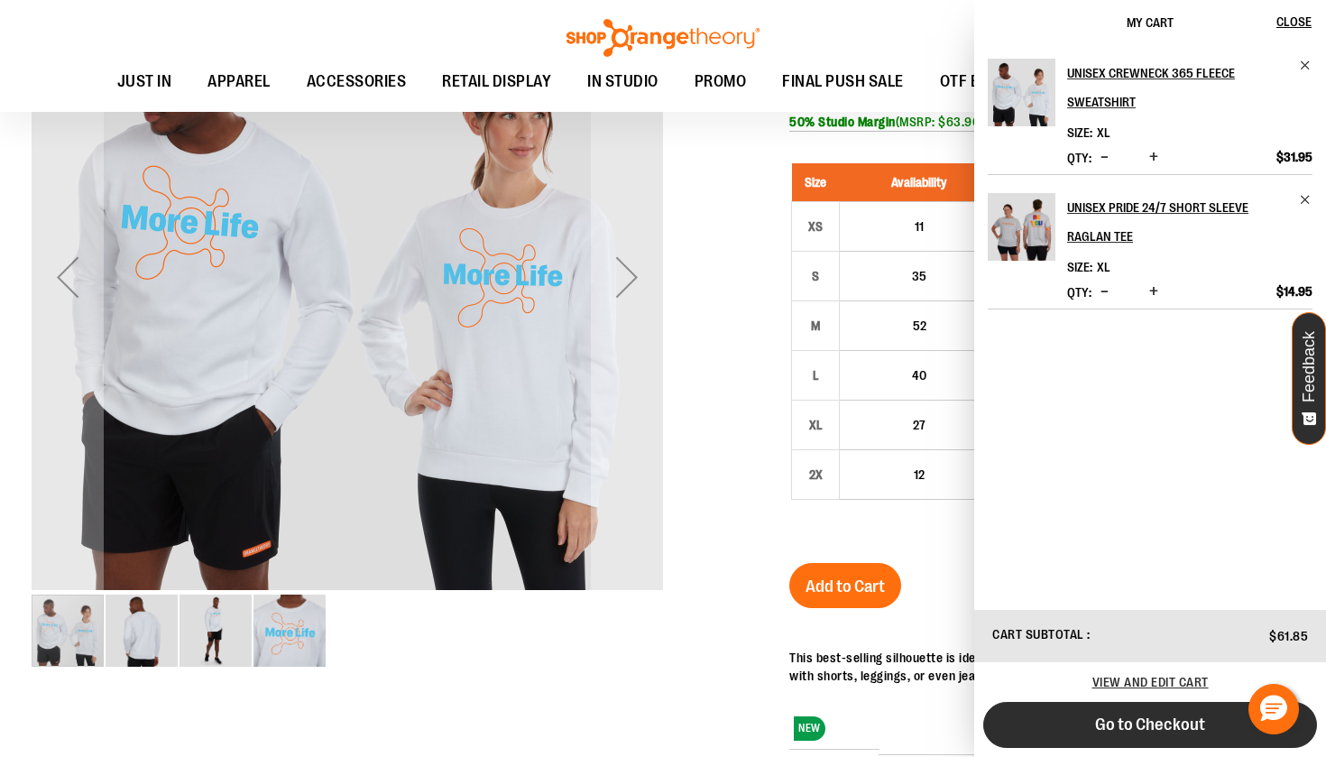
click at [1104, 722] on span "Go to Checkout" at bounding box center [1150, 724] width 110 height 20
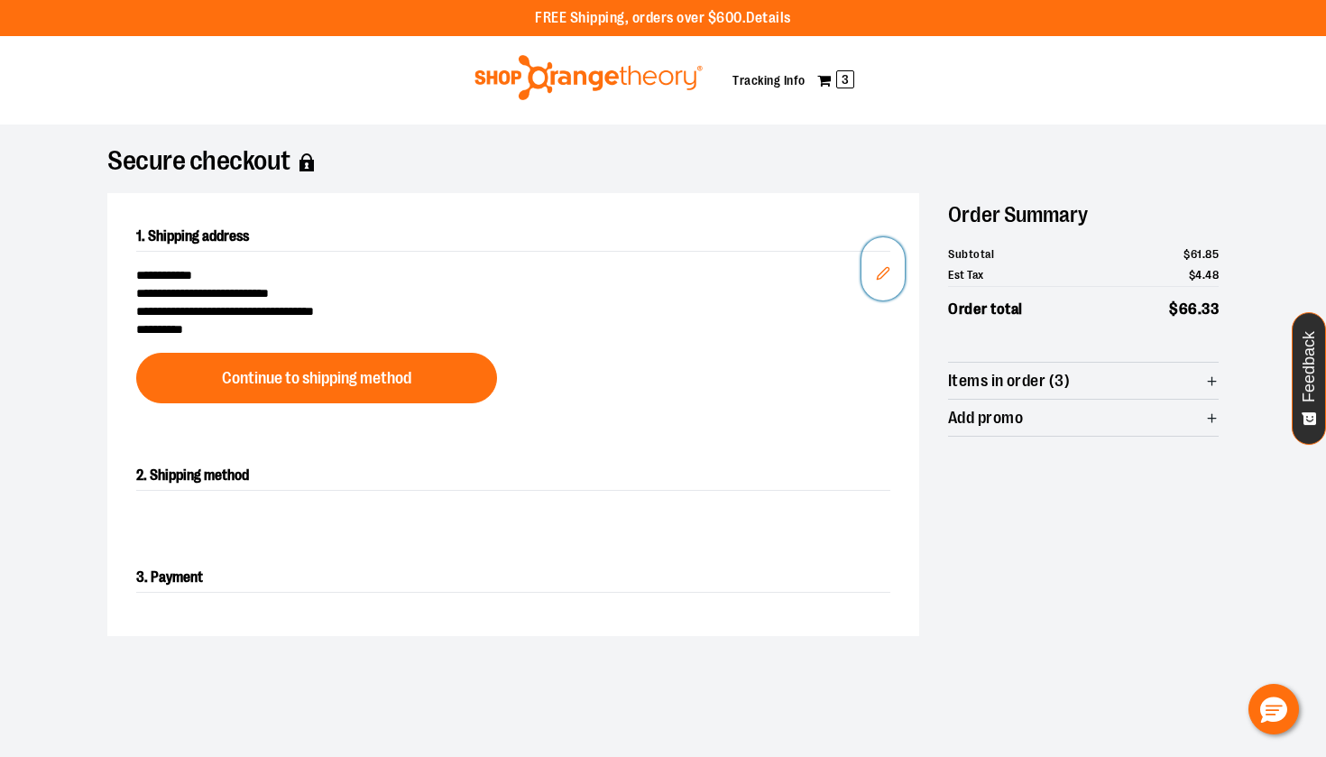
click at [880, 279] on icon "Edit" at bounding box center [883, 273] width 14 height 14
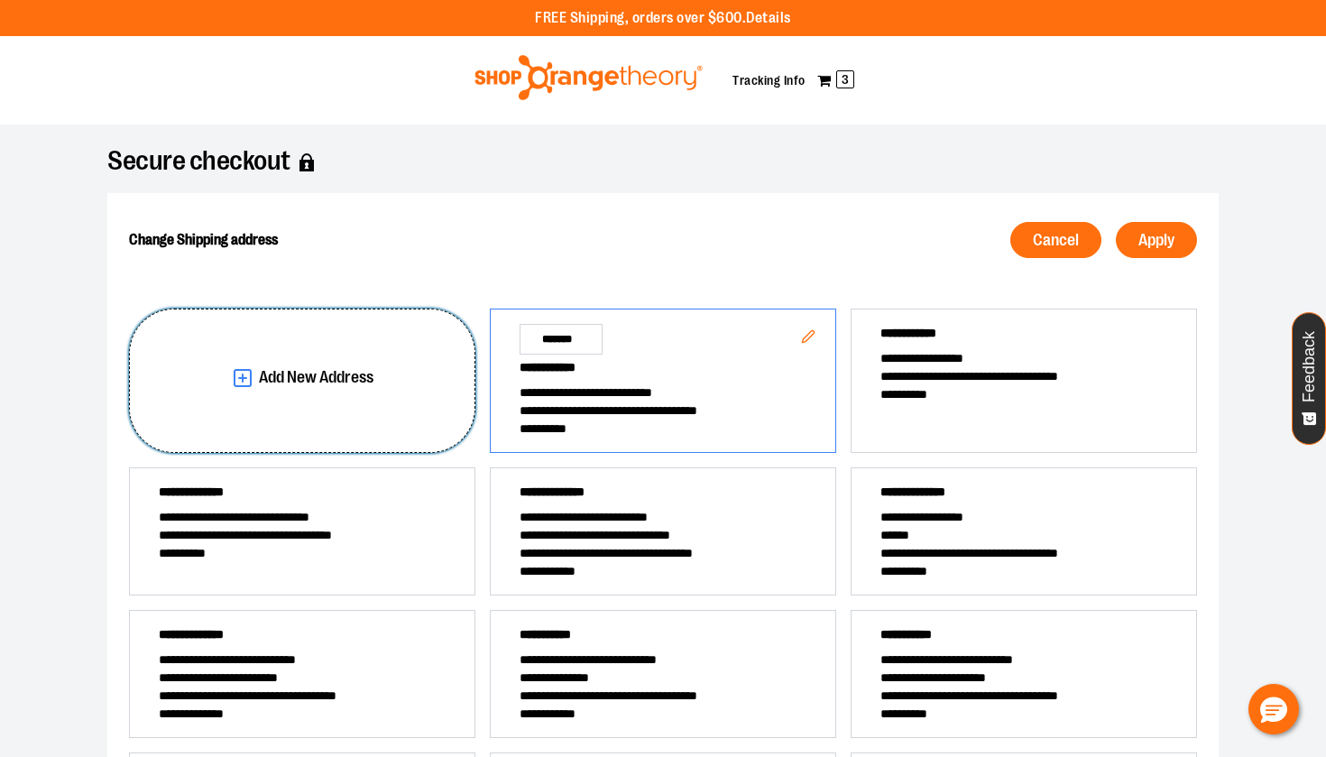
click at [293, 383] on span "Add New Address" at bounding box center [316, 377] width 115 height 17
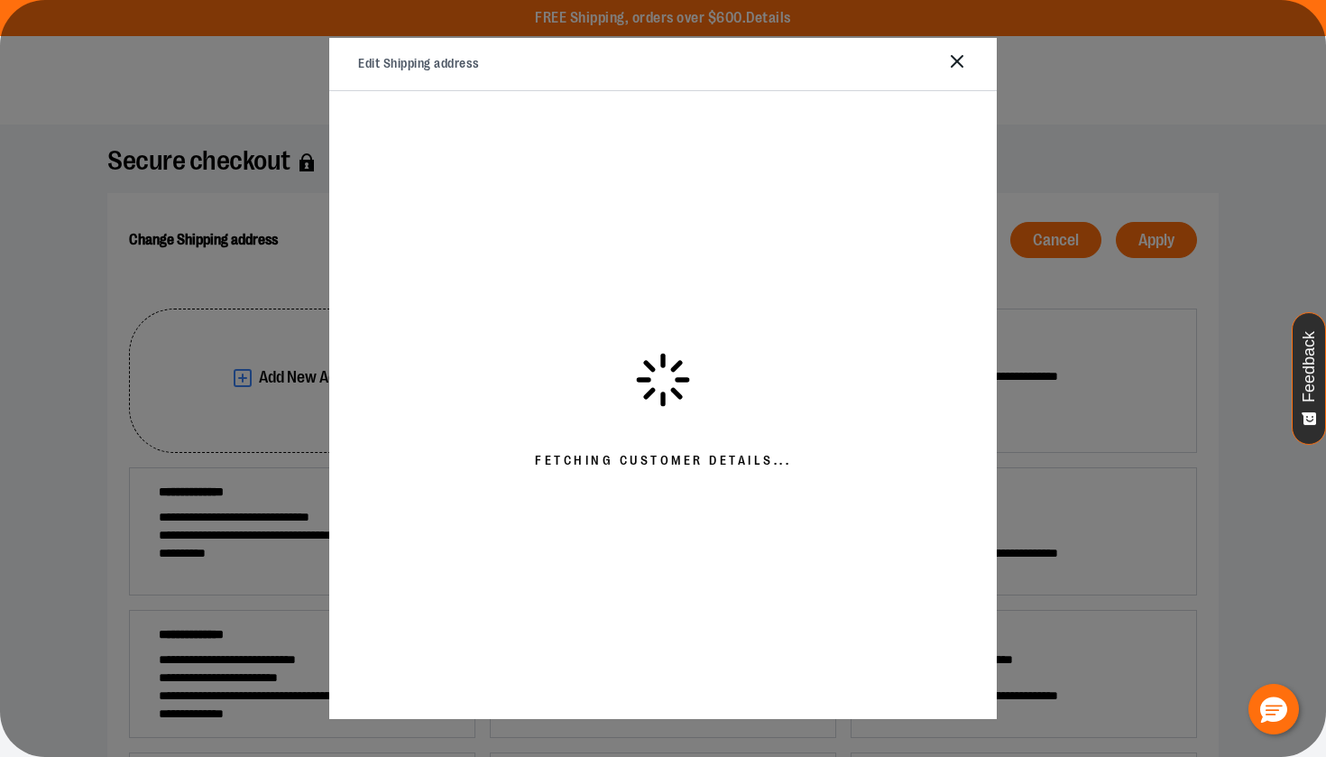
select select "**"
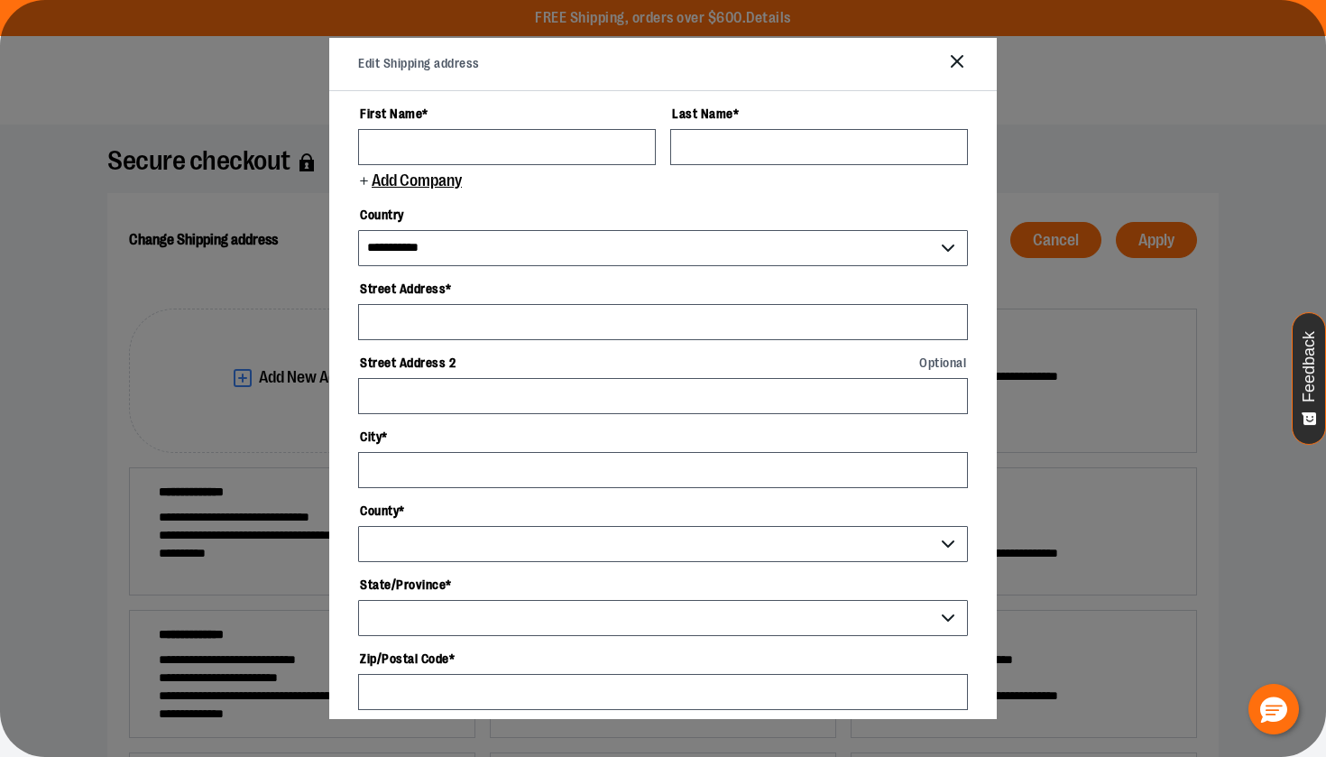
click at [960, 65] on line "Close" at bounding box center [956, 61] width 11 height 11
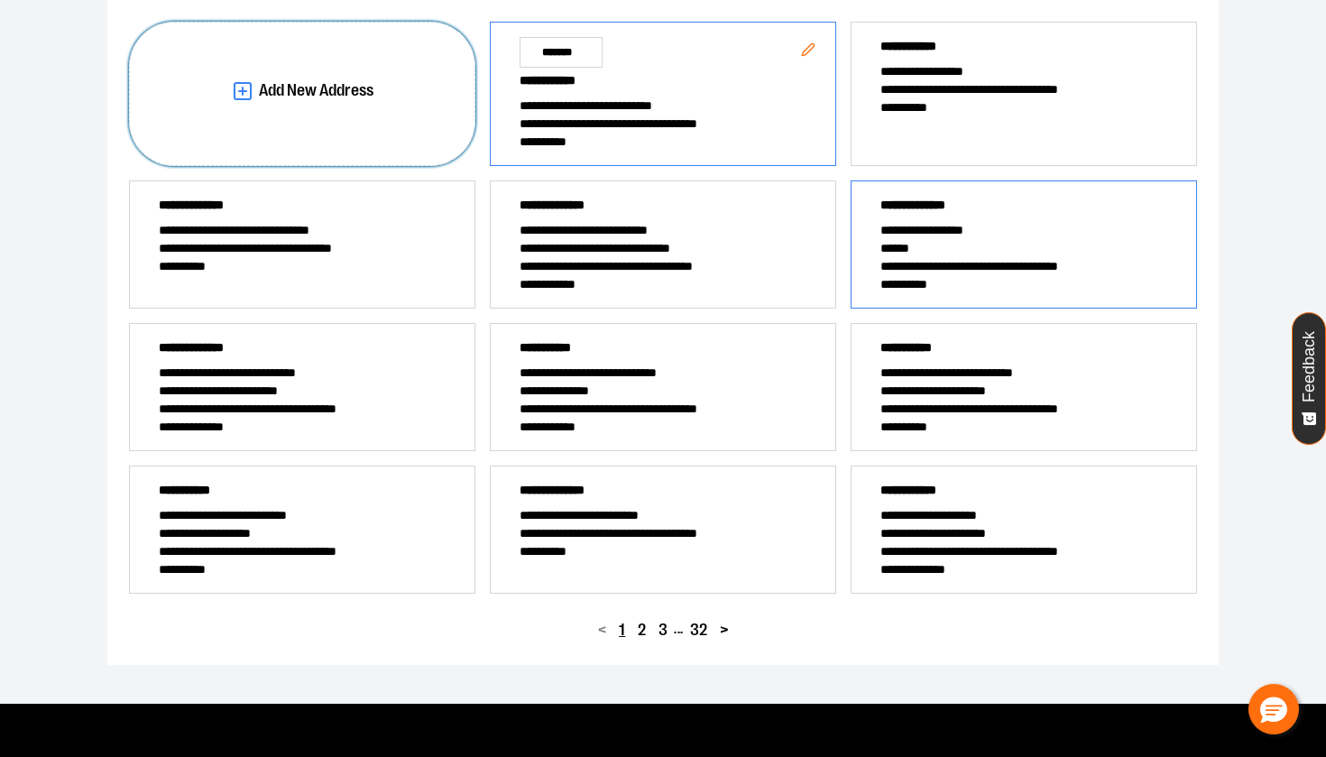
scroll to position [292, 0]
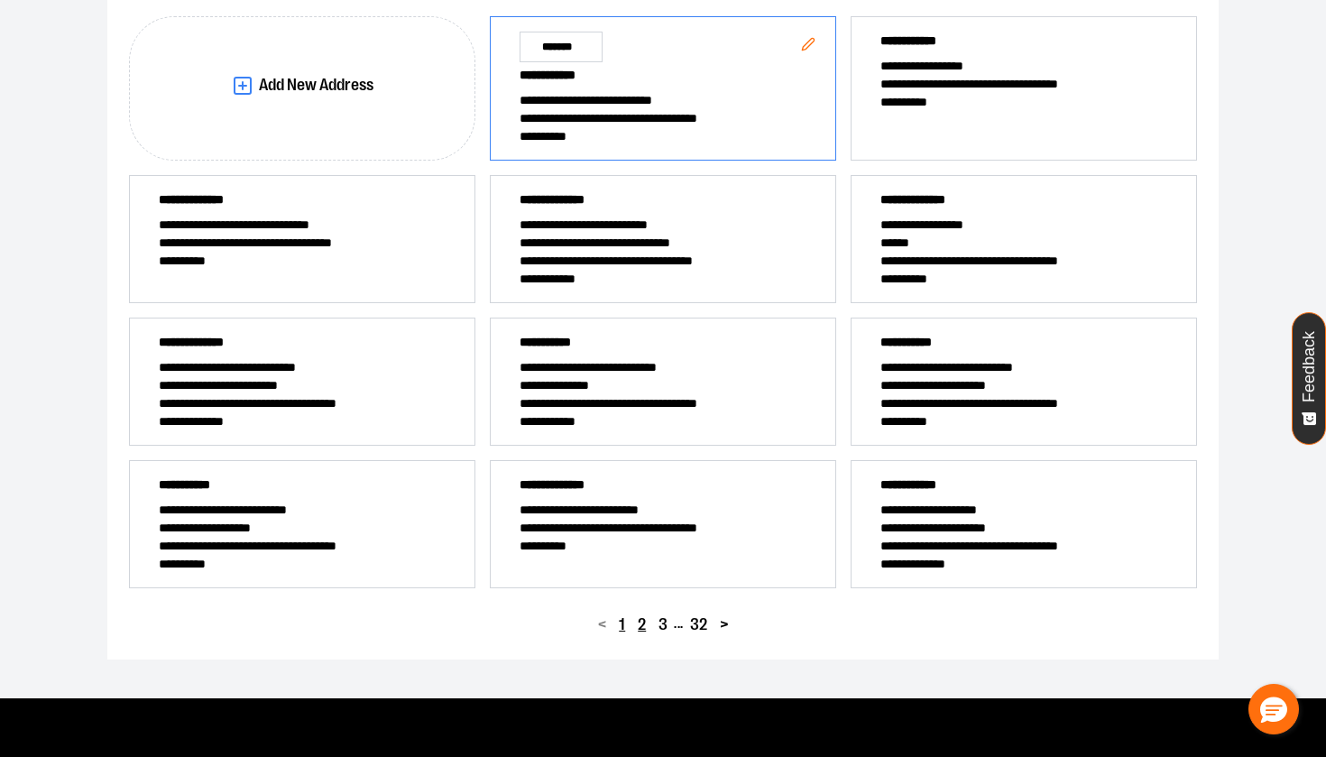
click at [641, 620] on span "2" at bounding box center [642, 624] width 8 height 17
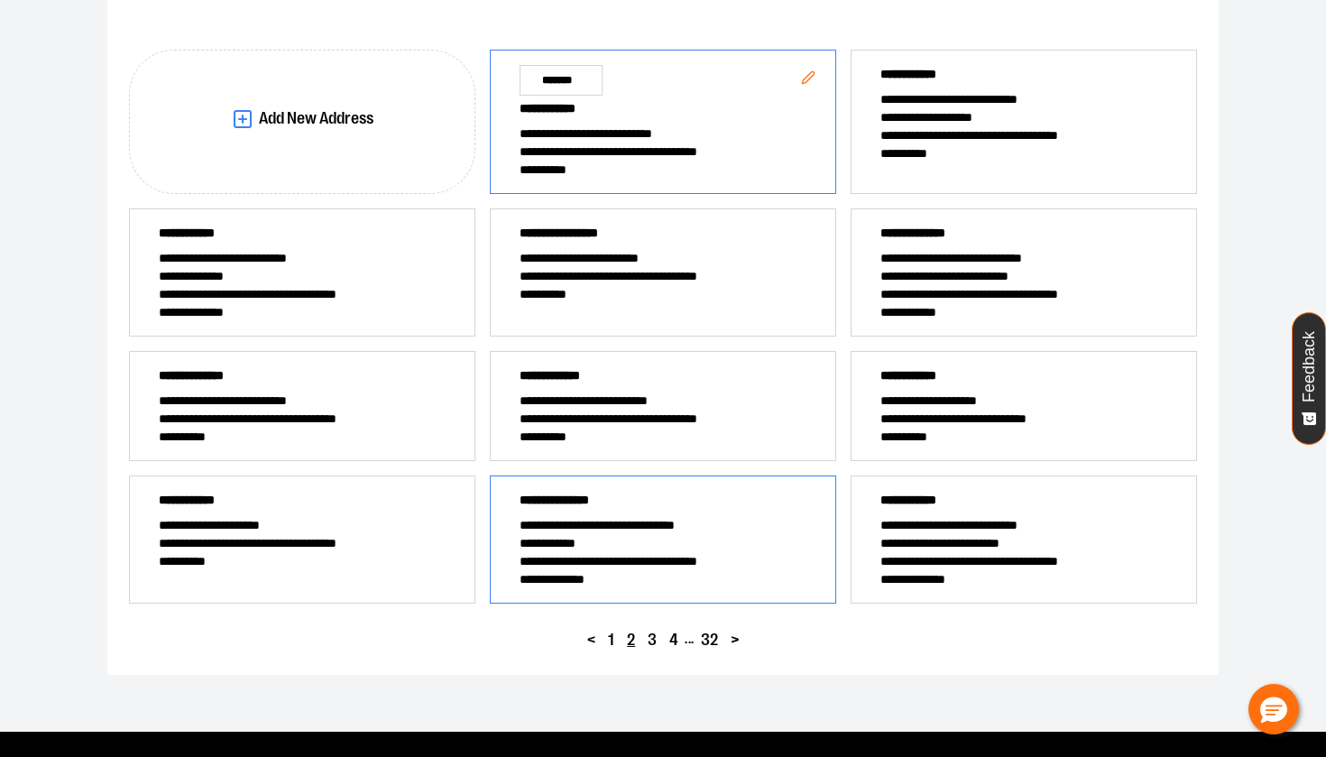
scroll to position [260, 0]
click at [674, 308] on div "**********" at bounding box center [663, 271] width 346 height 128
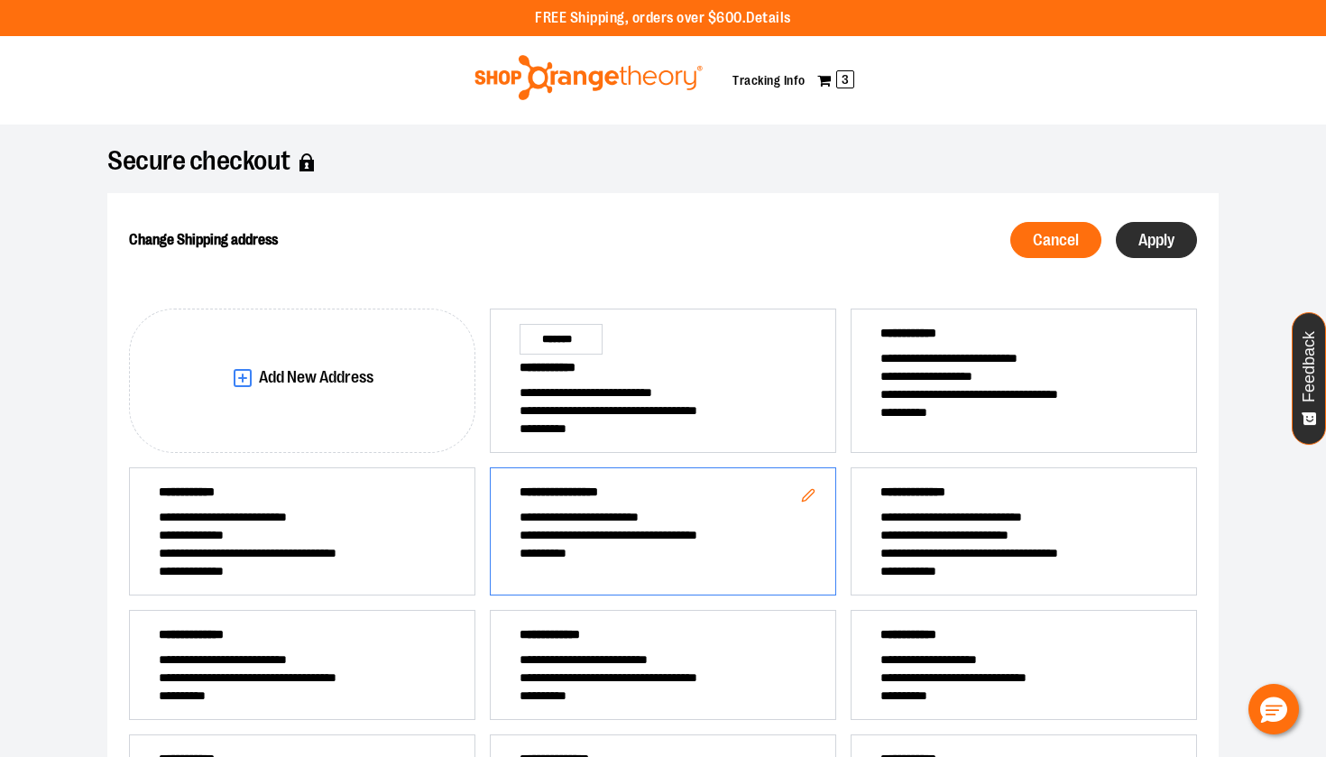
scroll to position [0, 0]
click at [1138, 245] on span "Apply" at bounding box center [1156, 240] width 36 height 17
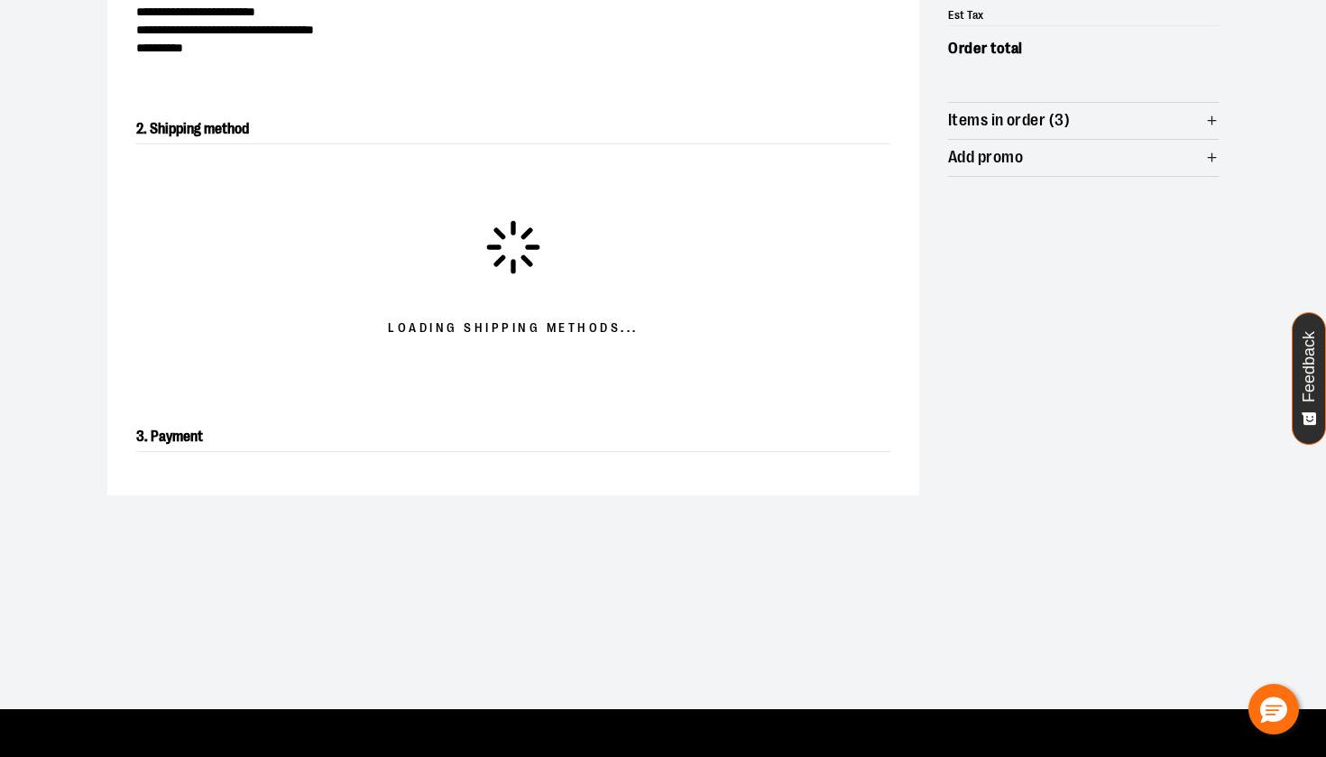
scroll to position [289, 0]
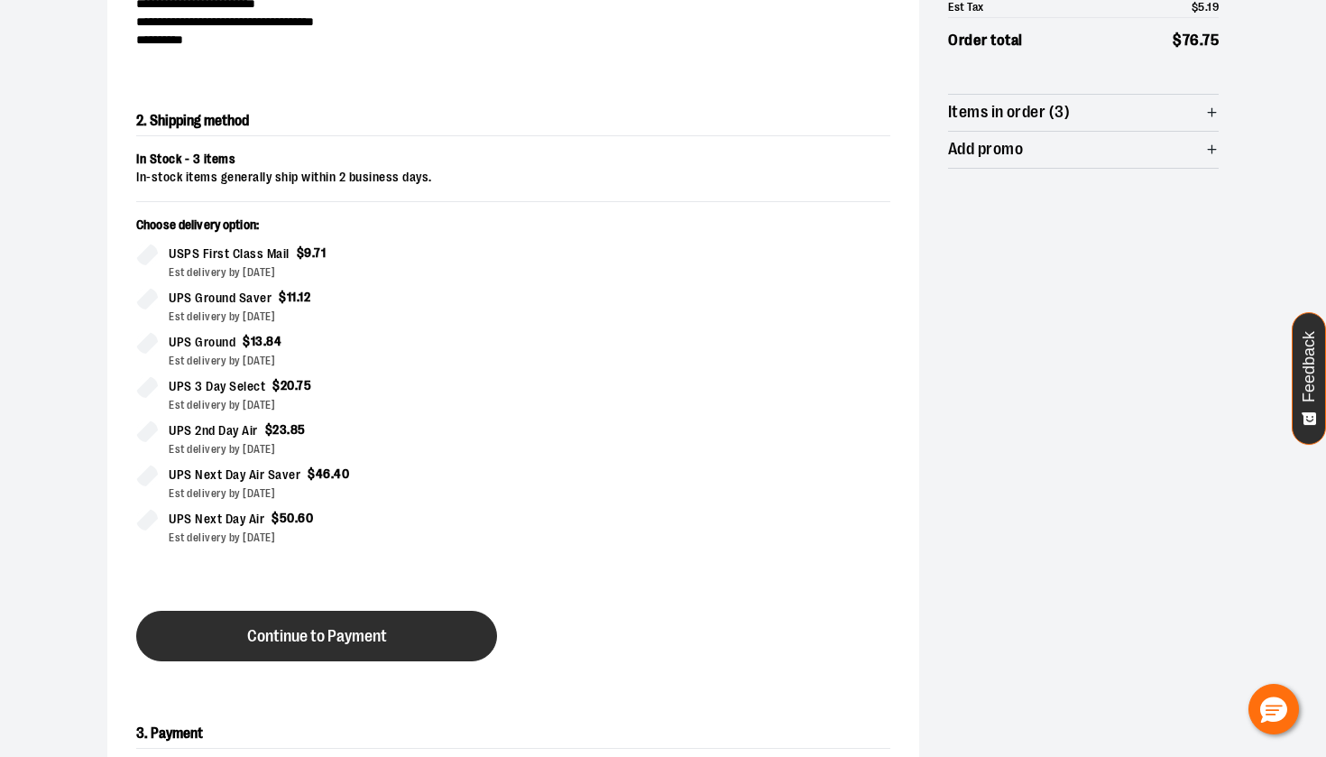
click at [333, 625] on button "Continue to Payment" at bounding box center [316, 636] width 361 height 51
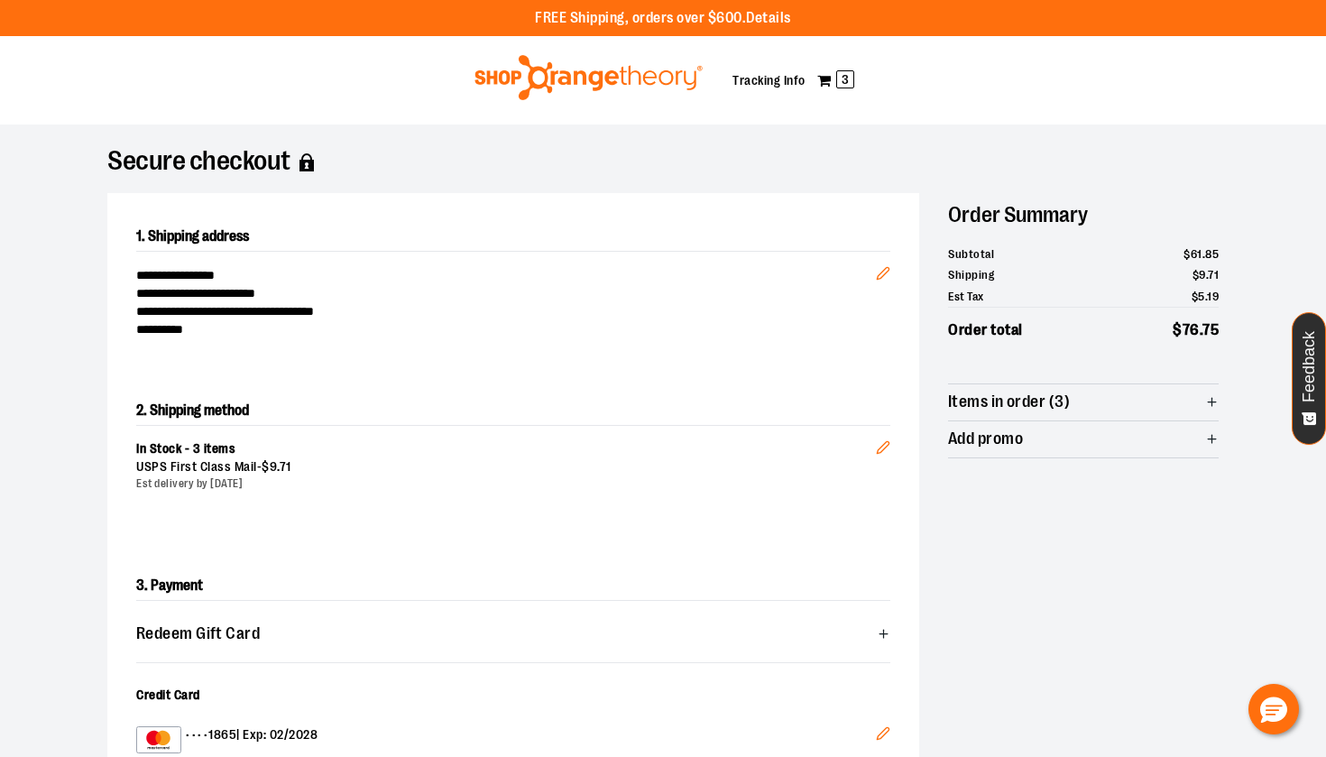
scroll to position [0, 0]
